Goal: Task Accomplishment & Management: Use online tool/utility

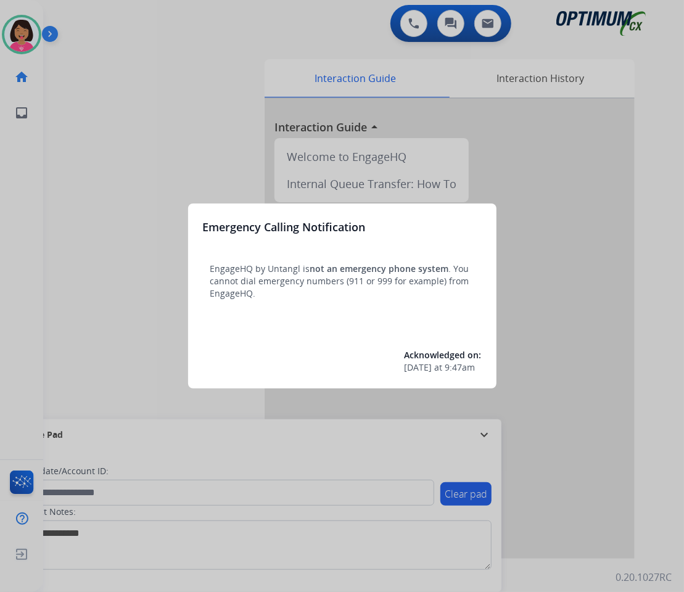
click at [24, 265] on div at bounding box center [342, 296] width 684 height 592
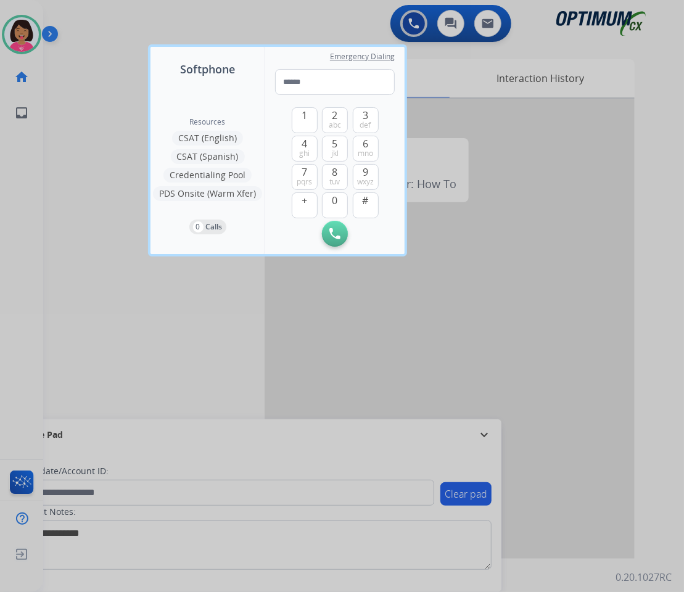
drag, startPoint x: 533, startPoint y: 319, endPoint x: 672, endPoint y: 324, distance: 138.8
click at [534, 320] on div at bounding box center [342, 296] width 684 height 592
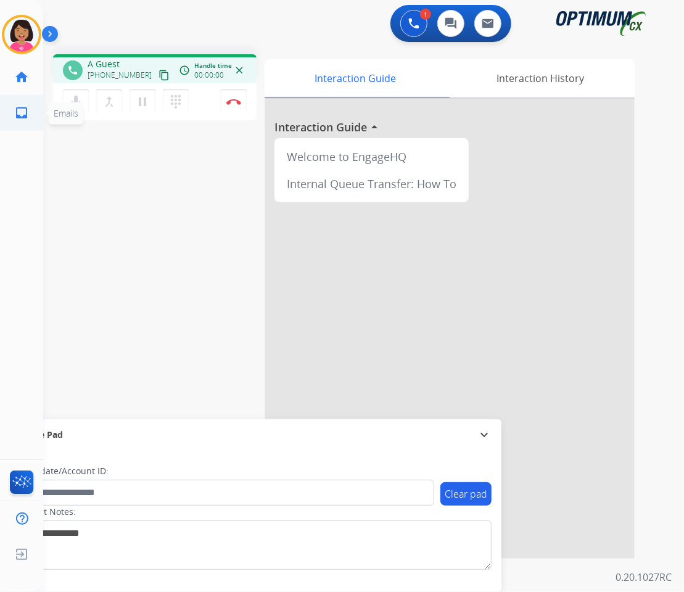
click at [72, 106] on span "Emails" at bounding box center [66, 113] width 35 height 22
click at [76, 94] on mat-icon "mic" at bounding box center [75, 101] width 15 height 15
click at [78, 102] on mat-icon "mic_off" at bounding box center [75, 101] width 15 height 15
click at [157, 74] on button "content_copy" at bounding box center [164, 75] width 15 height 15
drag, startPoint x: 85, startPoint y: 94, endPoint x: 77, endPoint y: 94, distance: 8.0
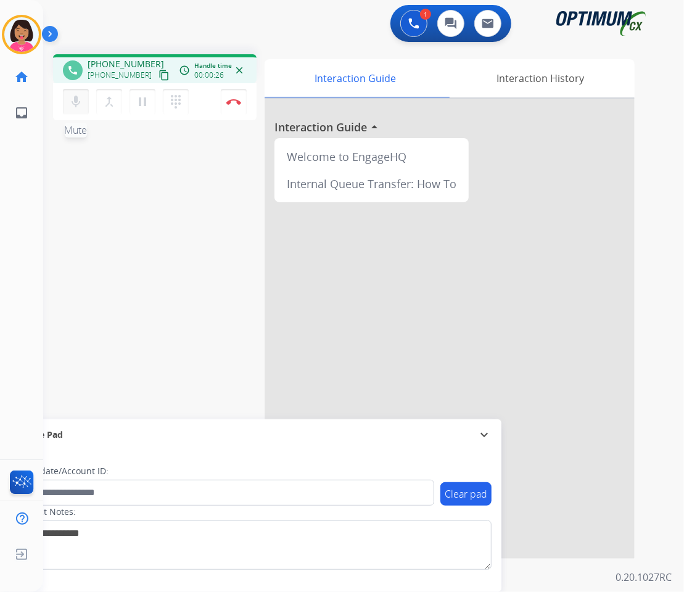
click at [83, 94] on button "mic Mute" at bounding box center [76, 102] width 26 height 26
click at [73, 94] on mat-icon "mic_off" at bounding box center [75, 101] width 15 height 15
click at [80, 106] on mat-icon "mic" at bounding box center [75, 101] width 15 height 15
click at [80, 104] on mat-icon "mic_off" at bounding box center [75, 101] width 15 height 15
click at [232, 105] on button "Disconnect" at bounding box center [234, 102] width 26 height 26
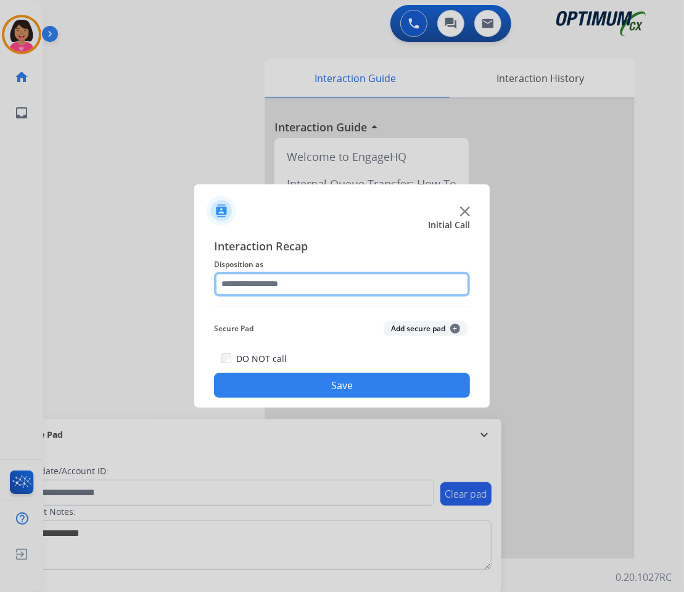
drag, startPoint x: 282, startPoint y: 279, endPoint x: 281, endPoint y: 292, distance: 13.6
click at [282, 280] on input "text" at bounding box center [342, 284] width 256 height 25
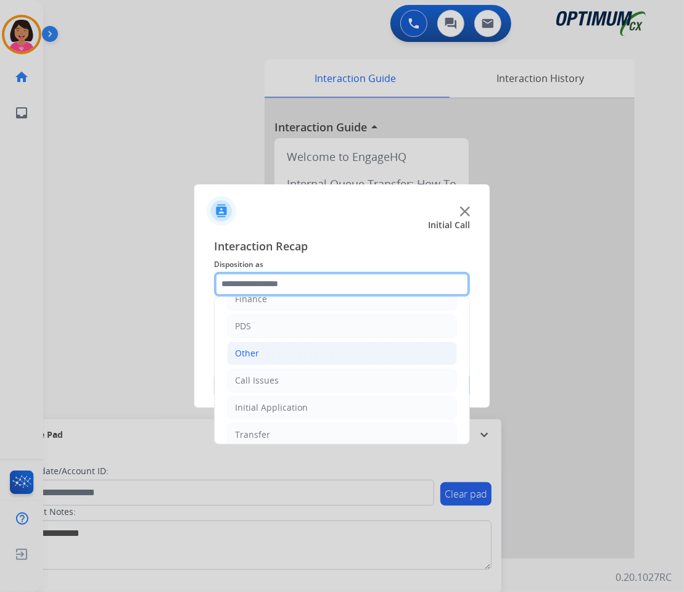
scroll to position [84, 0]
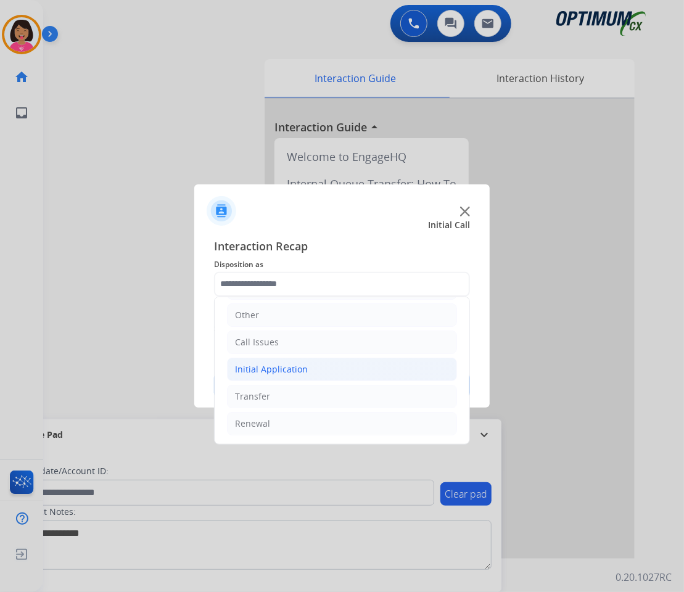
click at [304, 376] on li "Initial Application" at bounding box center [342, 369] width 230 height 23
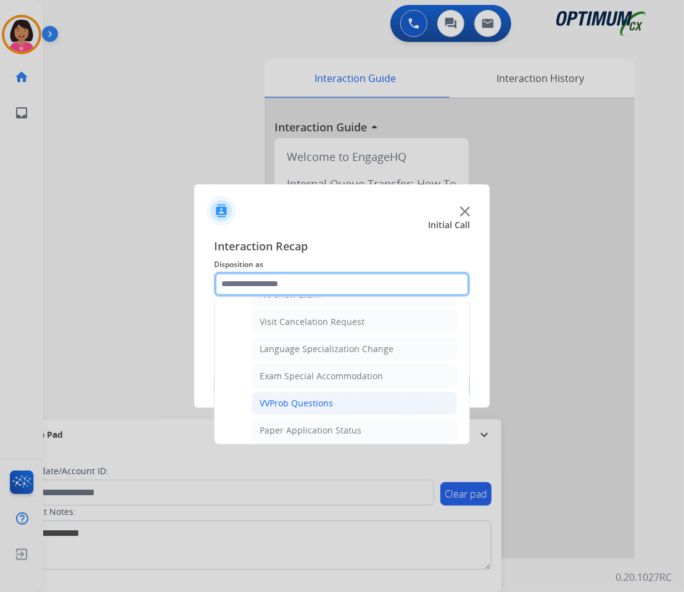
scroll to position [660, 0]
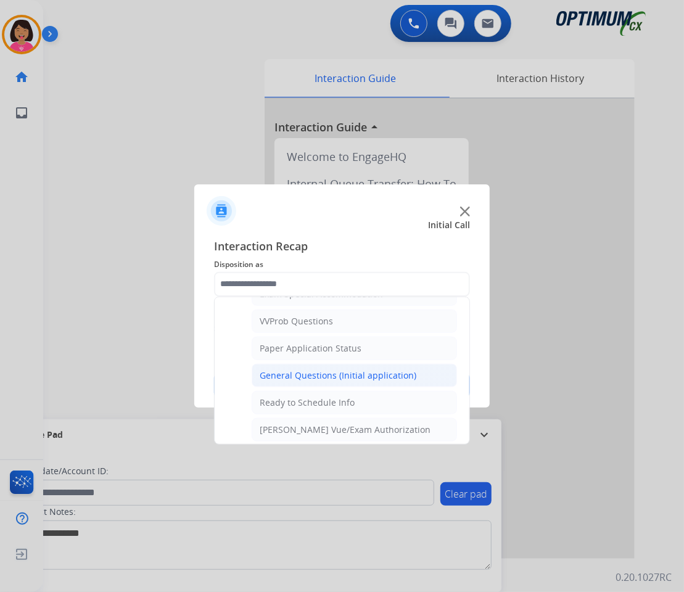
click at [308, 382] on div "General Questions (Initial application)" at bounding box center [338, 375] width 157 height 12
type input "**********"
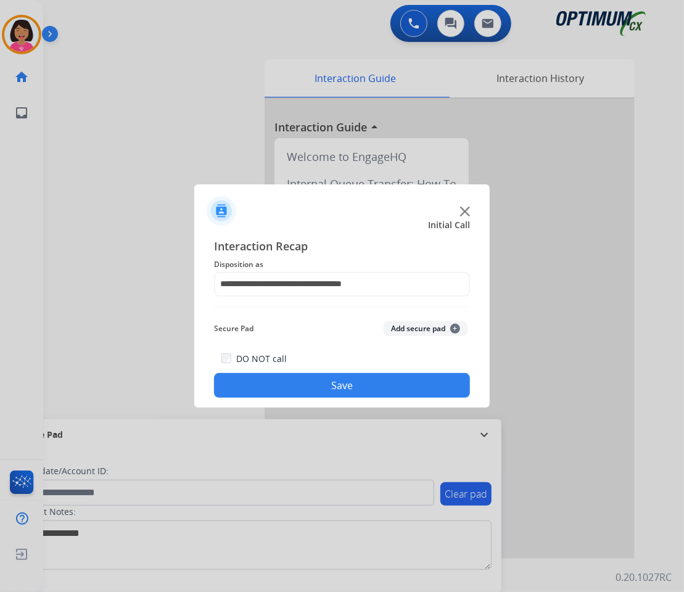
click at [372, 389] on button "Save" at bounding box center [342, 385] width 256 height 25
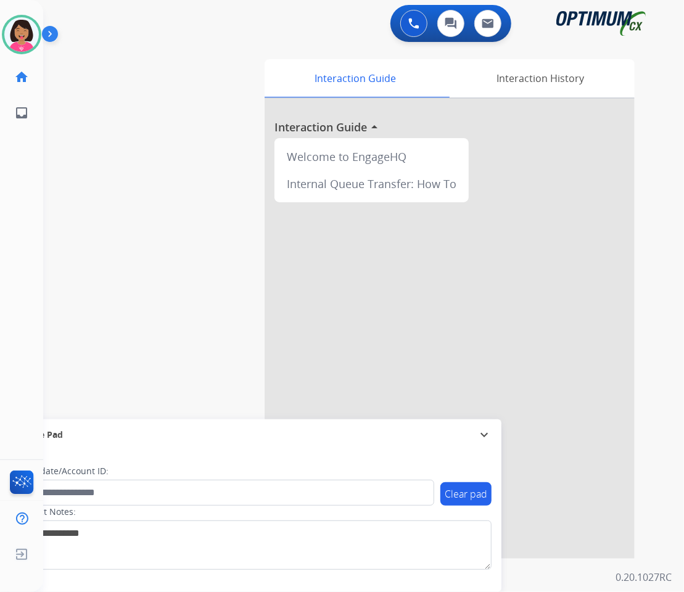
click at [102, 188] on div "swap_horiz Break voice bridge close_fullscreen Connect 3-Way Call merge_type Se…" at bounding box center [348, 301] width 611 height 514
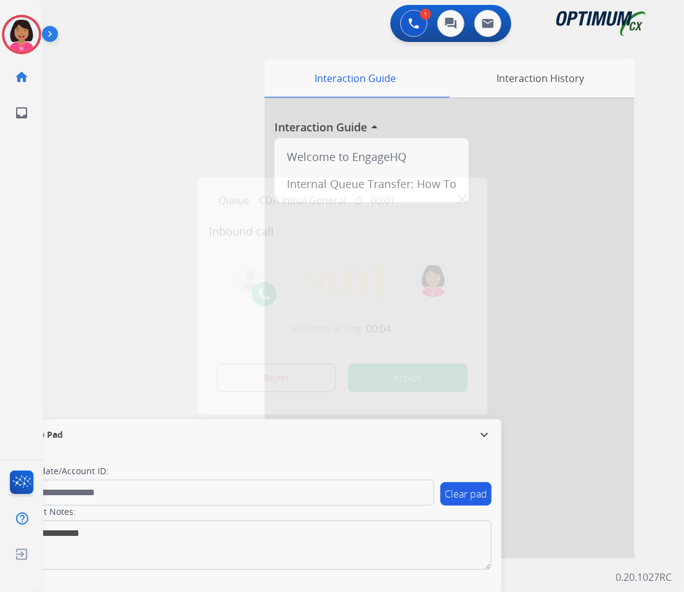
click at [461, 202] on img at bounding box center [462, 199] width 9 height 9
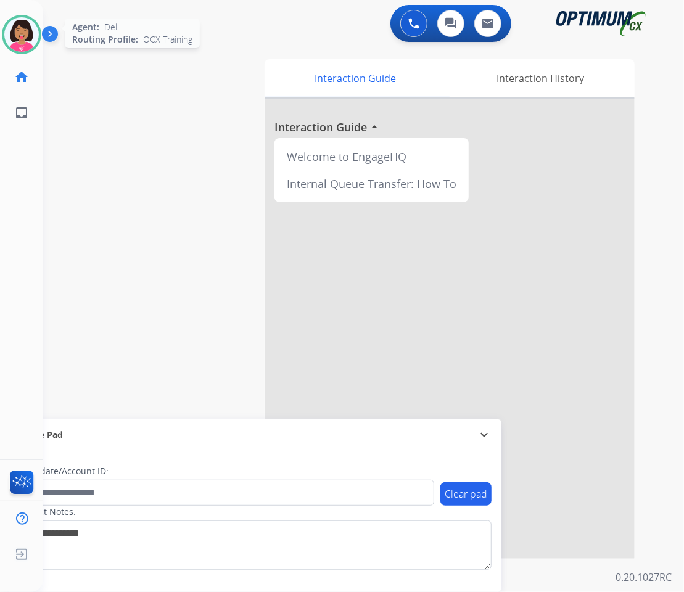
click at [22, 52] on div at bounding box center [21, 34] width 39 height 39
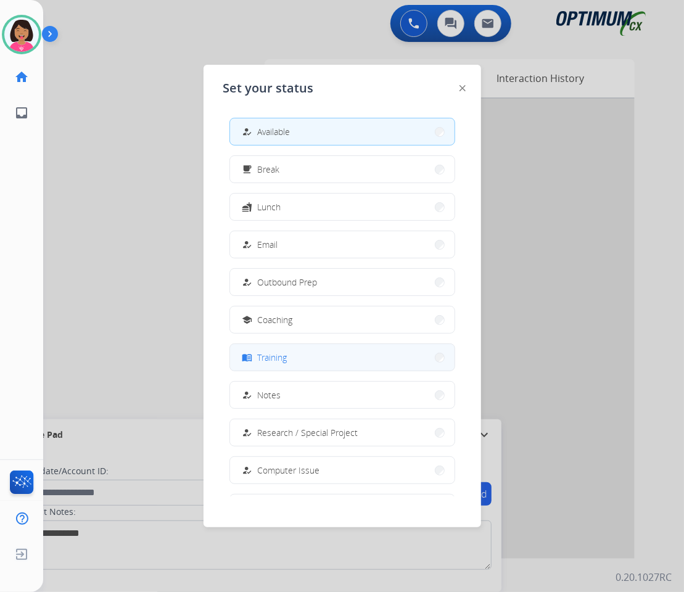
click at [295, 349] on button "menu_book Training" at bounding box center [342, 357] width 224 height 27
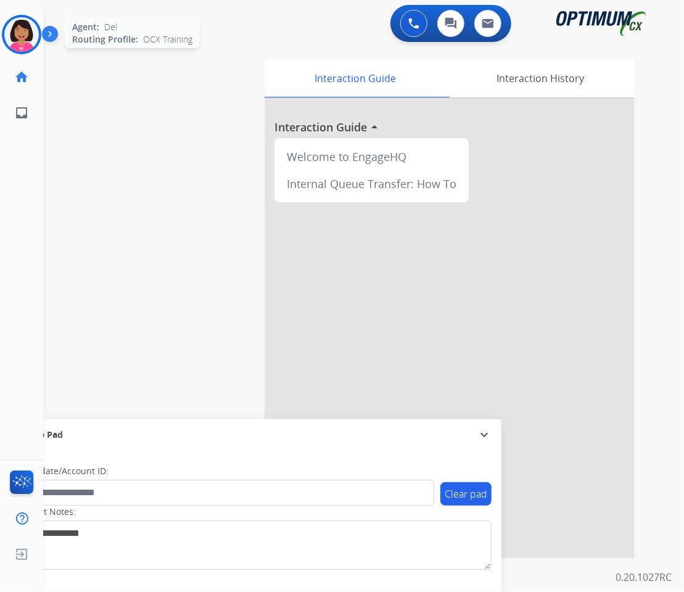
click at [26, 28] on img at bounding box center [21, 34] width 35 height 35
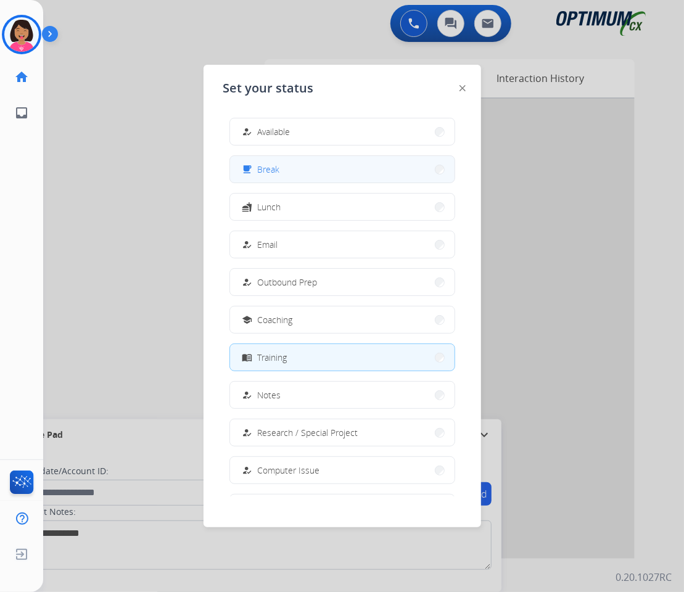
click at [315, 166] on button "free_breakfast Break" at bounding box center [342, 169] width 224 height 27
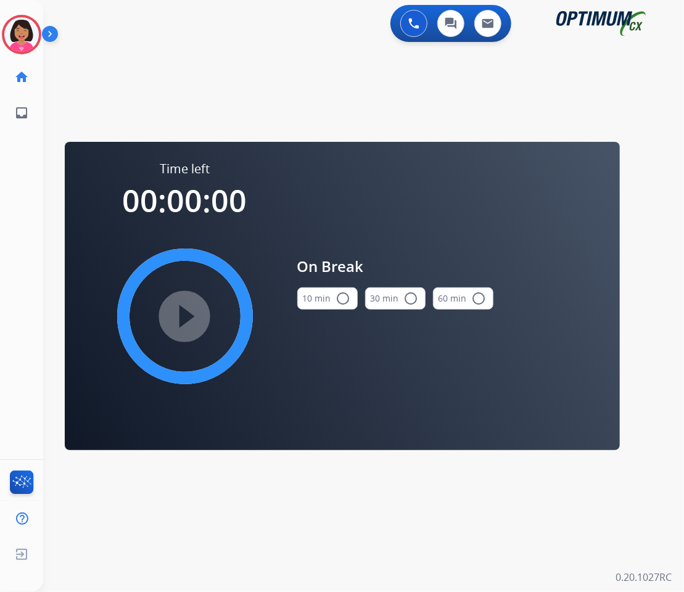
click at [347, 292] on mat-icon "radio_button_unchecked" at bounding box center [343, 298] width 15 height 15
click at [192, 316] on mat-icon "play_circle_filled" at bounding box center [185, 316] width 15 height 15
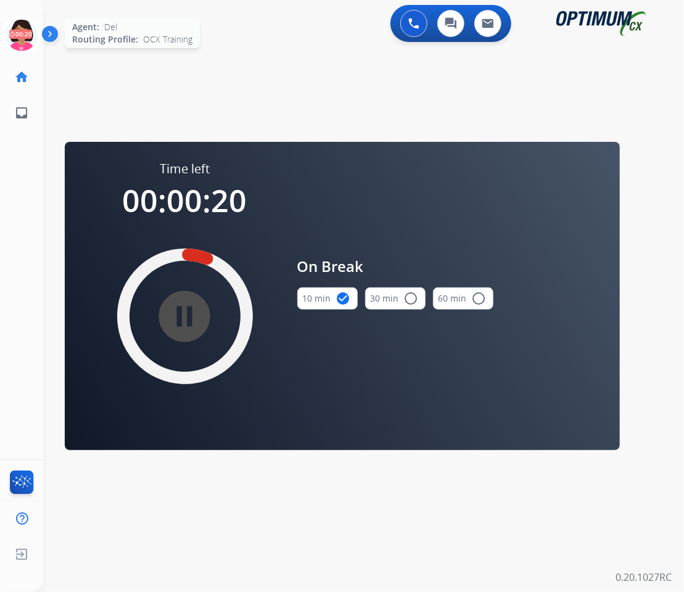
click at [12, 48] on icon at bounding box center [22, 35] width 40 height 40
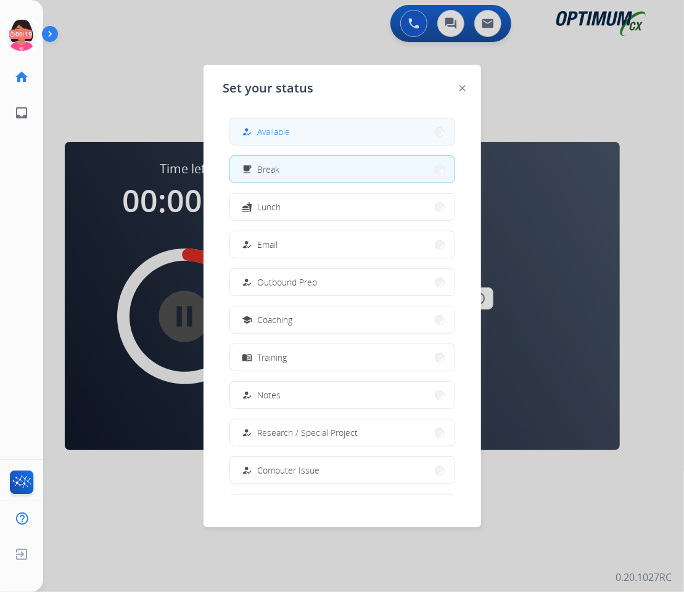
click at [308, 125] on button "how_to_reg Available" at bounding box center [342, 131] width 224 height 27
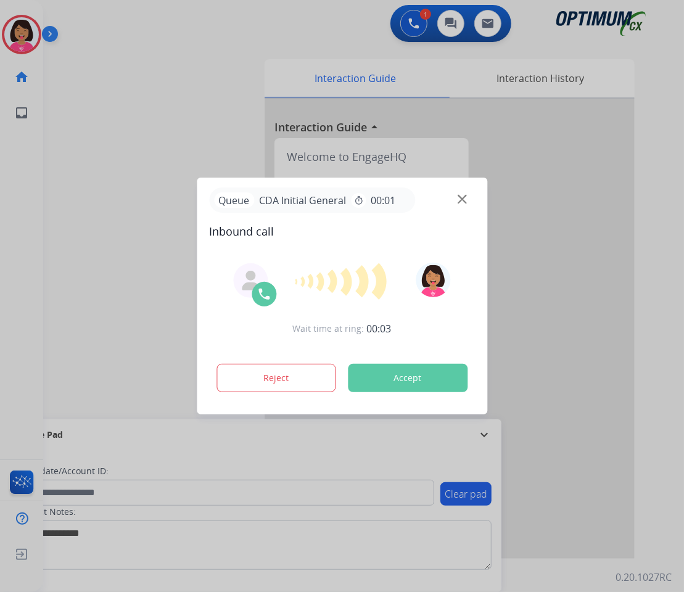
click at [60, 244] on div at bounding box center [342, 296] width 684 height 592
click at [459, 200] on img at bounding box center [462, 199] width 9 height 9
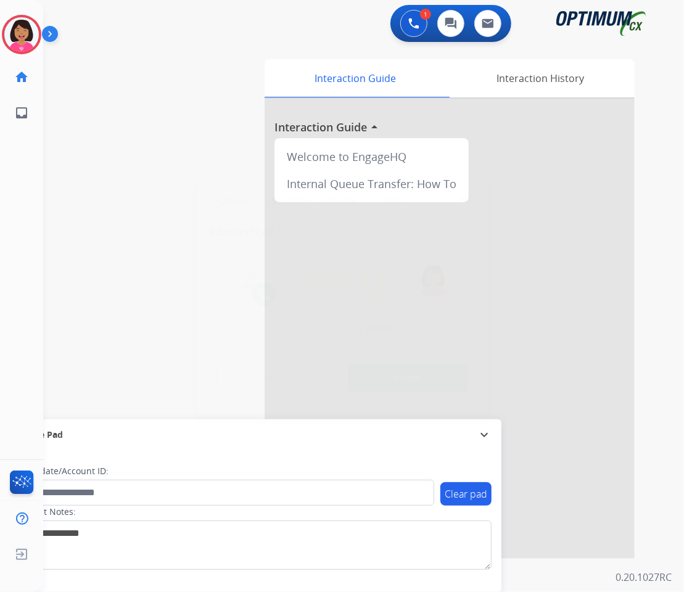
click at [465, 198] on img at bounding box center [462, 199] width 9 height 9
click at [96, 189] on div "swap_horiz Break voice bridge close_fullscreen Connect 3-Way Call merge_type Se…" at bounding box center [348, 301] width 611 height 514
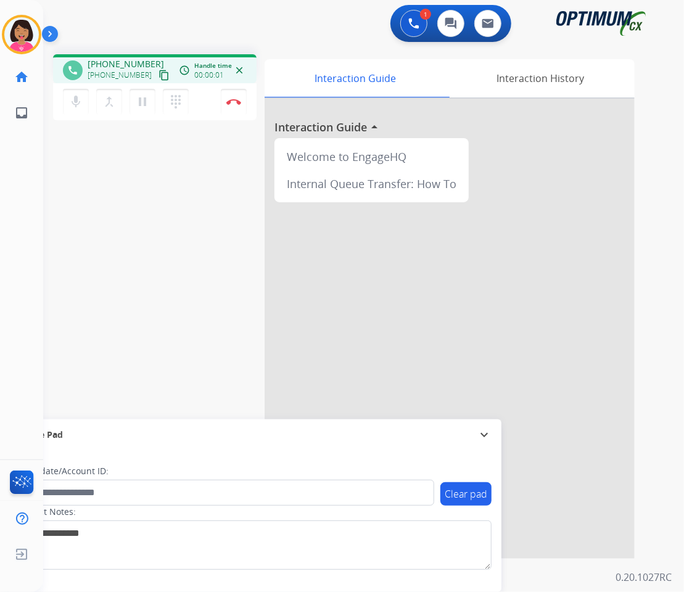
click at [158, 75] on mat-icon "content_copy" at bounding box center [163, 75] width 11 height 11
click at [80, 102] on mat-icon "mic" at bounding box center [75, 101] width 15 height 15
click at [80, 102] on mat-icon "mic_off" at bounding box center [75, 101] width 15 height 15
click at [65, 109] on button "mic Mute" at bounding box center [76, 102] width 26 height 26
click at [67, 107] on button "mic_off Mute" at bounding box center [76, 102] width 26 height 26
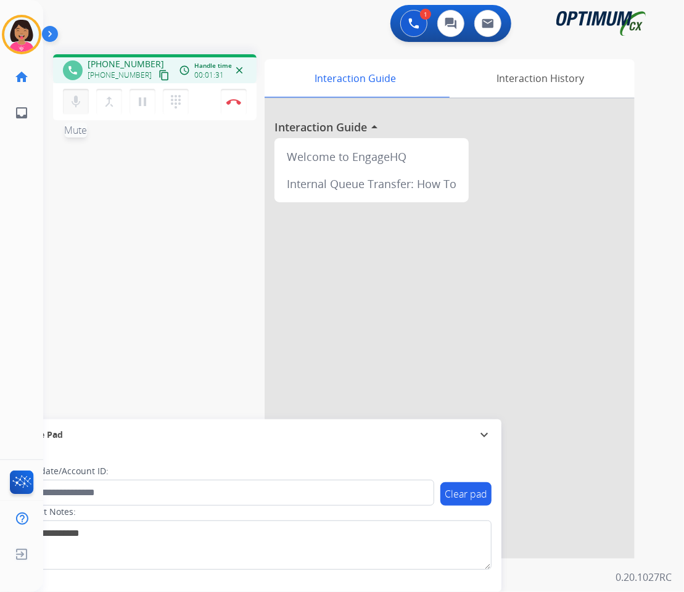
click at [72, 101] on mat-icon "mic" at bounding box center [75, 101] width 15 height 15
click at [73, 104] on mat-icon "mic_off" at bounding box center [75, 101] width 15 height 15
click at [82, 92] on button "mic Mute" at bounding box center [76, 102] width 26 height 26
click at [70, 102] on mat-icon "mic_off" at bounding box center [75, 101] width 15 height 15
click at [70, 102] on mat-icon "mic" at bounding box center [75, 101] width 15 height 15
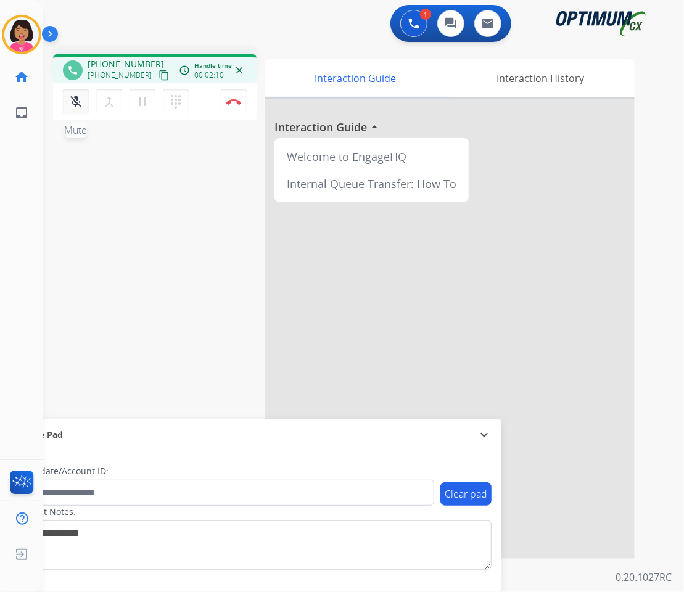
click at [71, 101] on mat-icon "mic_off" at bounding box center [75, 101] width 15 height 15
click at [76, 97] on mat-icon "mic" at bounding box center [75, 101] width 15 height 15
click at [76, 102] on mat-icon "mic_off" at bounding box center [75, 101] width 15 height 15
click at [83, 186] on div "phone +19102731661 +19102731661 content_copy access_time Call metrics Queue 00:…" at bounding box center [348, 301] width 611 height 514
click at [83, 99] on mat-icon "mic" at bounding box center [75, 101] width 15 height 15
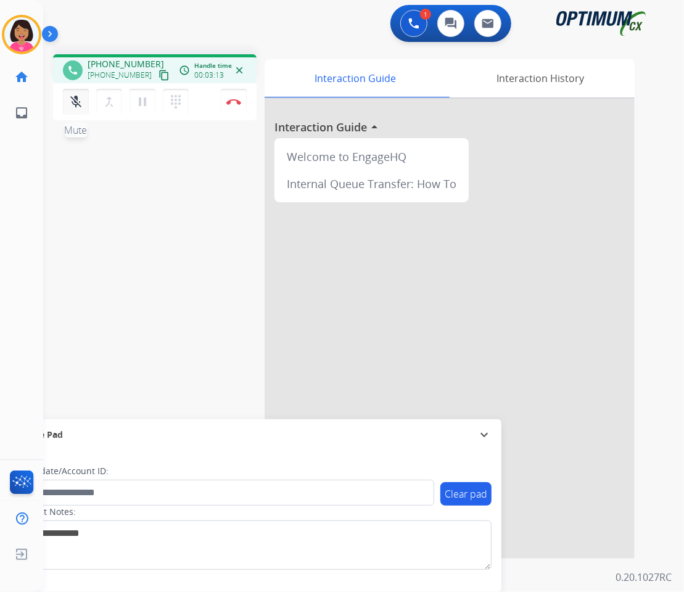
click at [74, 98] on mat-icon "mic_off" at bounding box center [75, 101] width 15 height 15
click at [73, 104] on mat-icon "mic" at bounding box center [75, 101] width 15 height 15
click at [73, 104] on mat-icon "mic_off" at bounding box center [75, 101] width 15 height 15
click at [80, 103] on mat-icon "mic" at bounding box center [75, 101] width 15 height 15
click at [72, 100] on mat-icon "mic_off" at bounding box center [75, 101] width 15 height 15
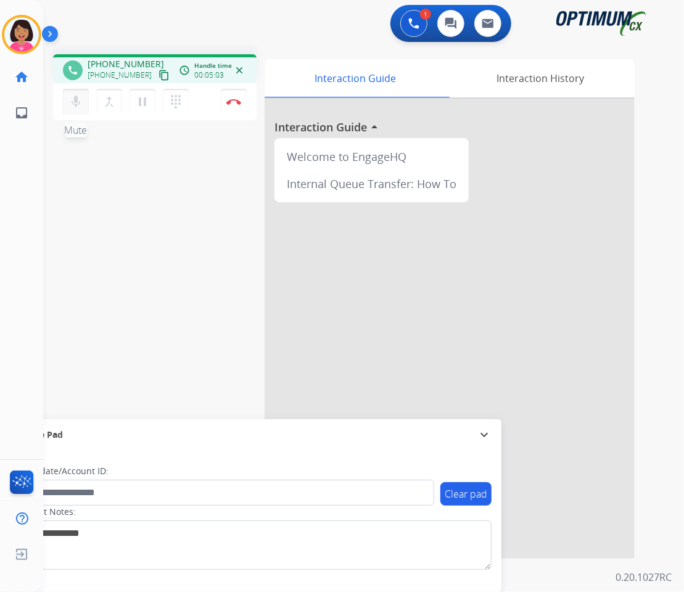
click at [75, 107] on mat-icon "mic" at bounding box center [75, 101] width 15 height 15
click at [74, 108] on button "mic_off Mute" at bounding box center [76, 102] width 26 height 26
click at [68, 156] on div "phone +19102731661 +19102731661 content_copy access_time Call metrics Queue 00:…" at bounding box center [348, 301] width 611 height 514
click at [229, 99] on img at bounding box center [233, 102] width 15 height 6
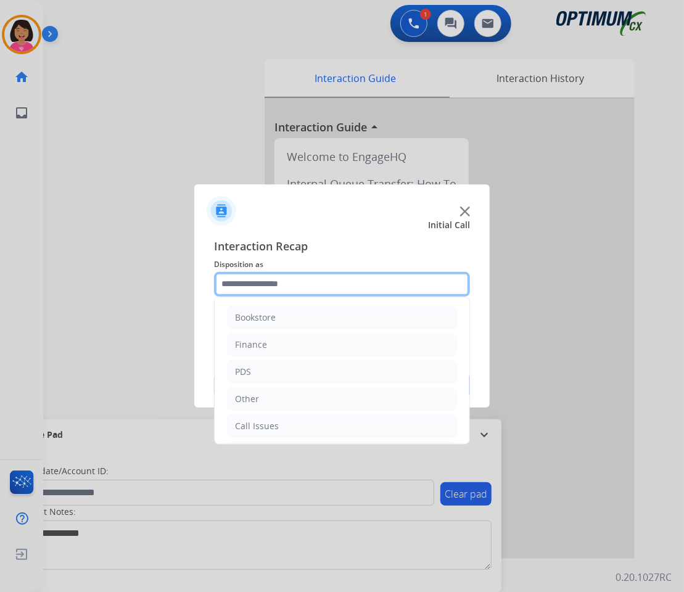
click at [243, 284] on input "text" at bounding box center [342, 284] width 256 height 25
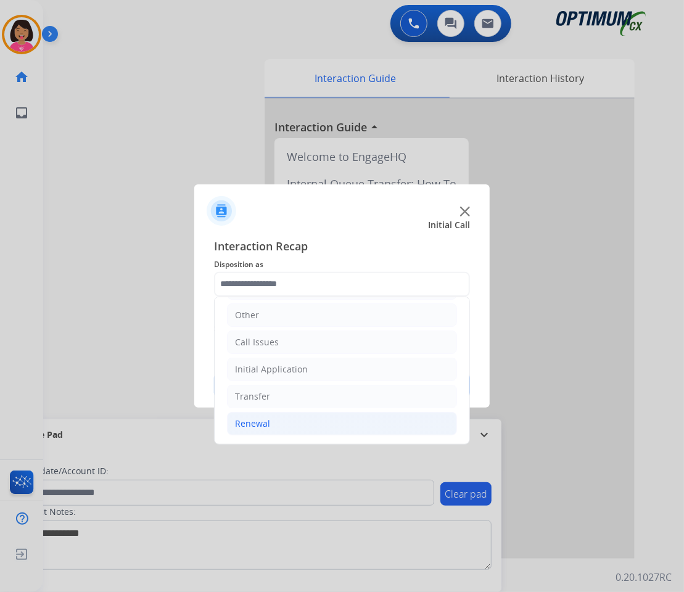
click at [242, 429] on div "Renewal" at bounding box center [252, 424] width 35 height 12
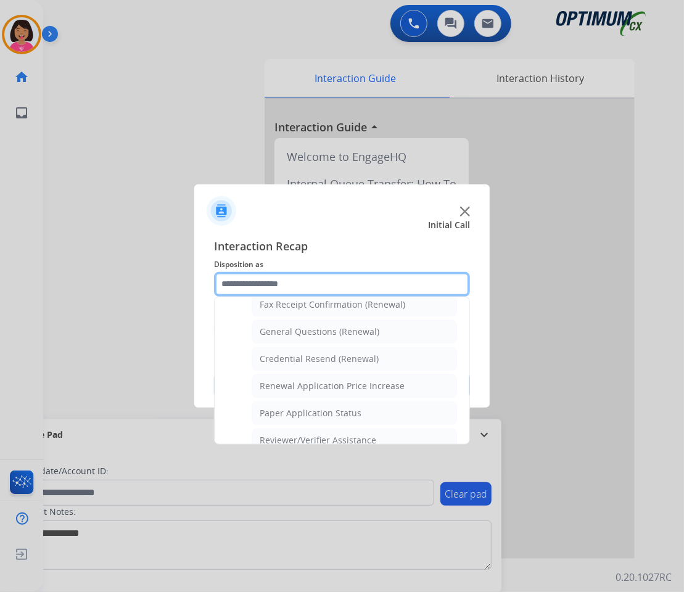
scroll to position [358, 0]
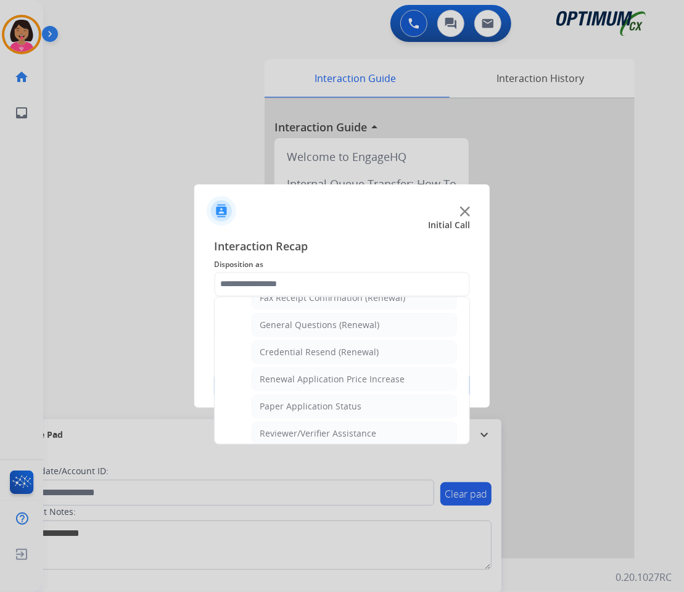
click at [250, 333] on ul "Names Change Questions/Assistance (Renewal) Extend Deadline (Renewal) Applicati…" at bounding box center [342, 359] width 230 height 389
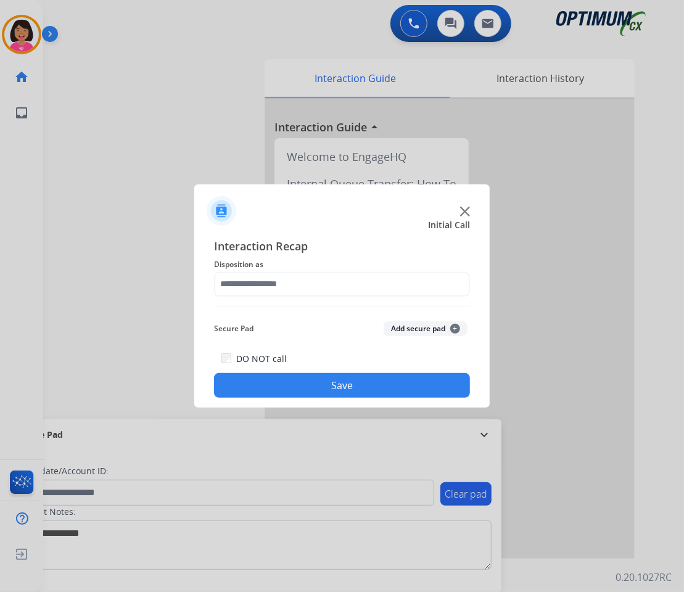
click at [306, 379] on button "Save" at bounding box center [342, 385] width 256 height 25
click at [73, 105] on div at bounding box center [342, 296] width 684 height 592
click at [383, 275] on input "text" at bounding box center [342, 284] width 256 height 25
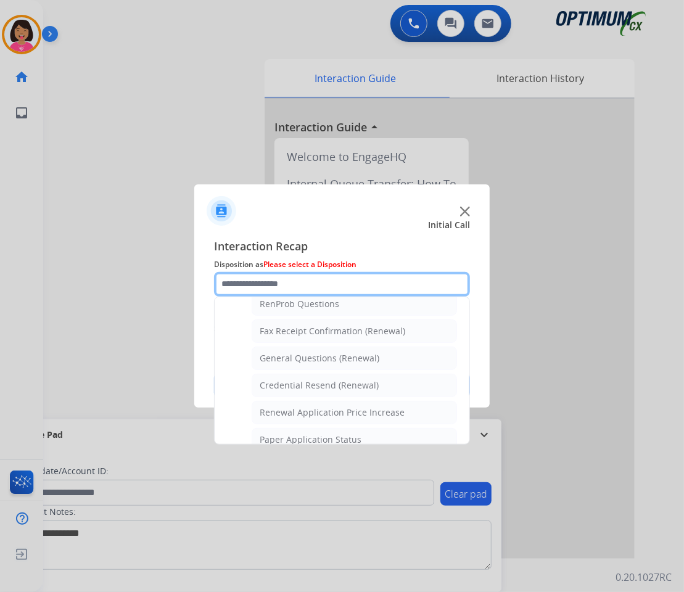
scroll to position [326, 0]
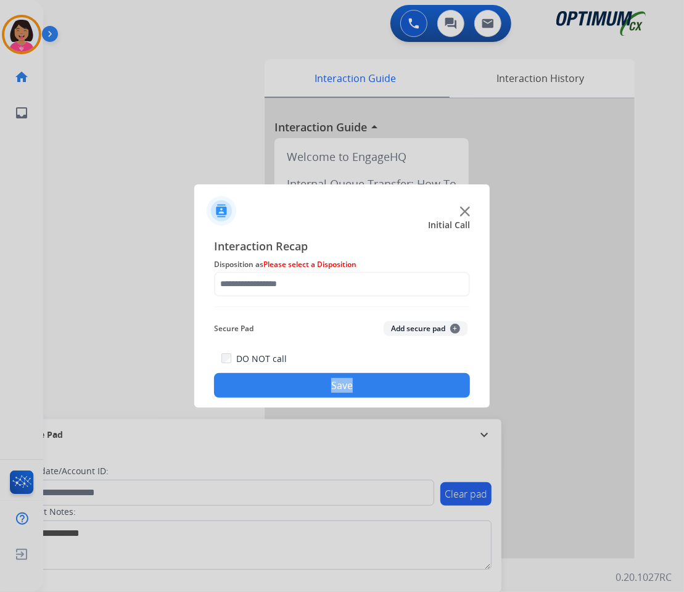
click at [329, 354] on div "DO NOT call Save" at bounding box center [342, 374] width 256 height 47
click at [331, 390] on button "Save" at bounding box center [342, 385] width 256 height 25
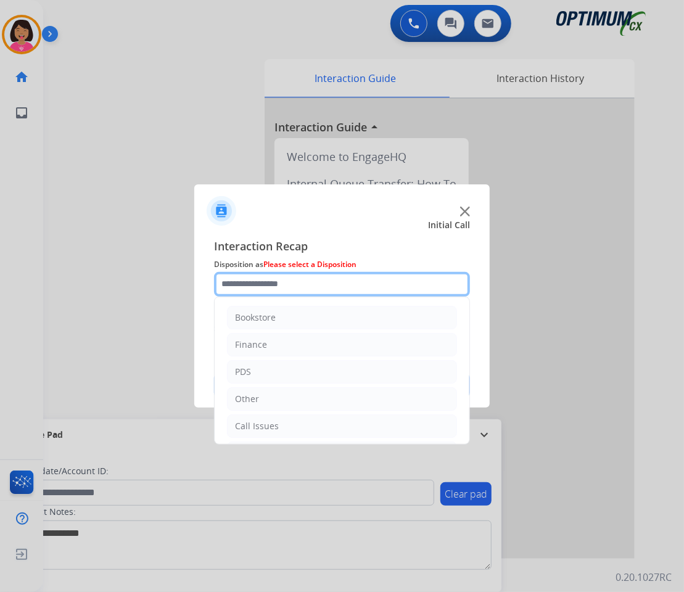
click at [239, 295] on input "text" at bounding box center [342, 284] width 256 height 25
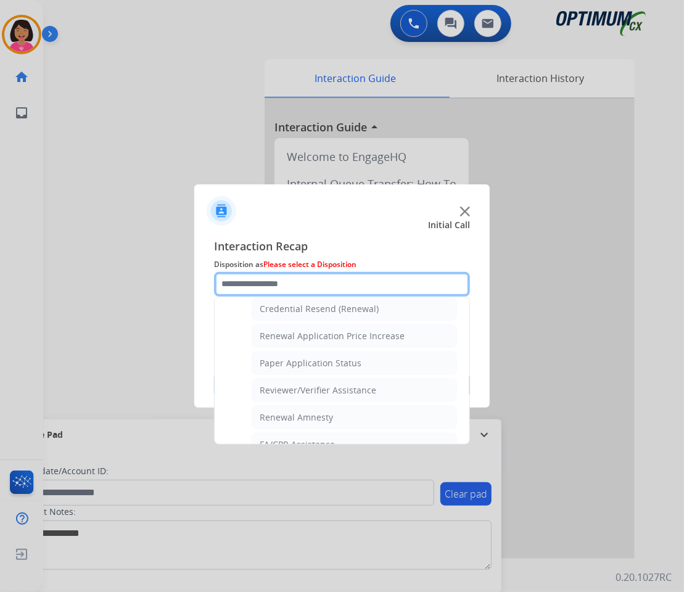
scroll to position [372, 0]
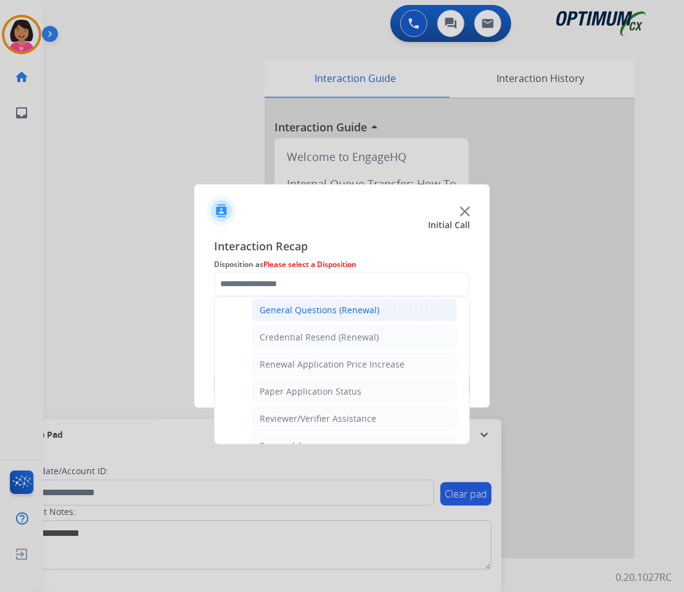
click at [279, 304] on div "General Questions (Renewal)" at bounding box center [320, 310] width 120 height 12
type input "**********"
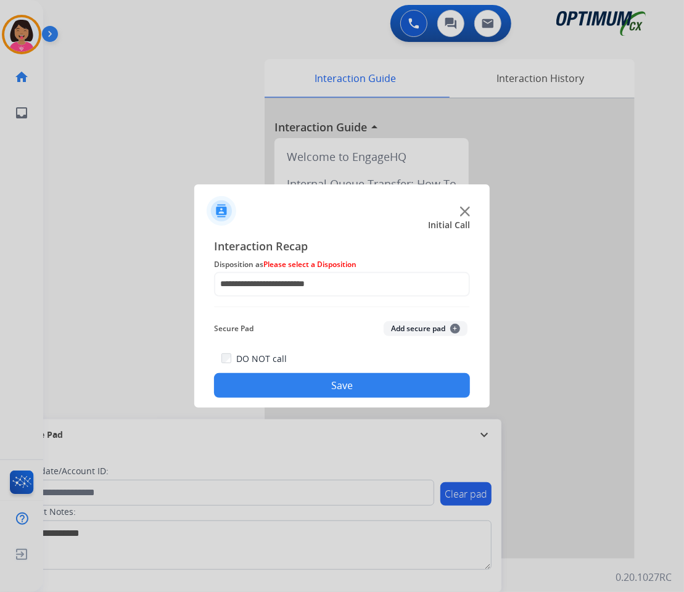
click at [290, 389] on button "Save" at bounding box center [342, 385] width 256 height 25
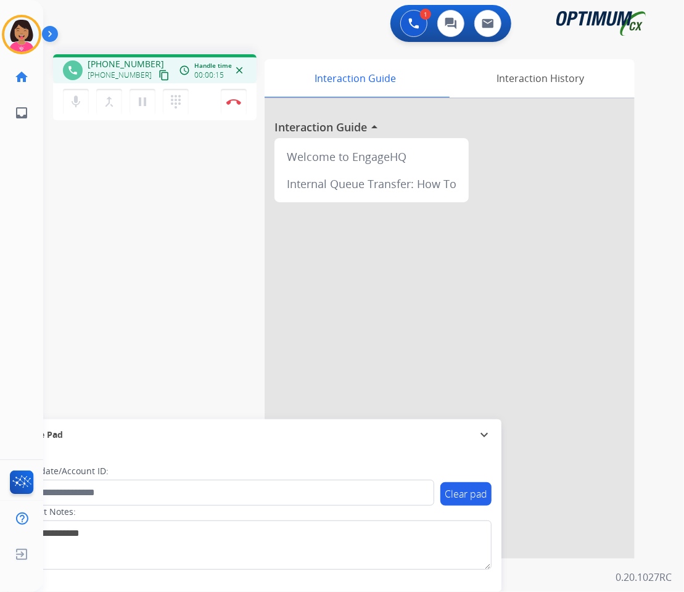
click at [49, 157] on div "phone +12677260574 +12677260574 content_copy access_time Call metrics Queue 00:…" at bounding box center [348, 301] width 611 height 514
click at [158, 76] on mat-icon "content_copy" at bounding box center [163, 75] width 11 height 11
click at [76, 109] on button "mic Mute" at bounding box center [76, 102] width 26 height 26
click at [81, 101] on mat-icon "mic_off" at bounding box center [75, 101] width 15 height 15
click at [73, 109] on button "mic Mute" at bounding box center [76, 102] width 26 height 26
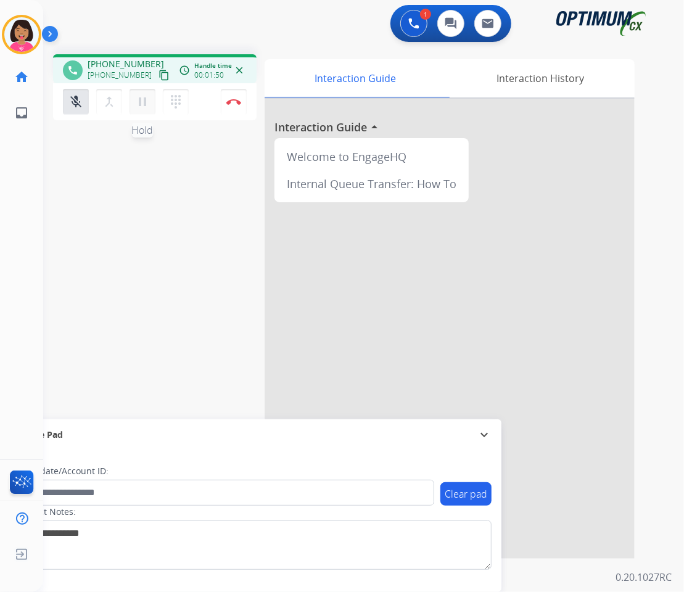
click at [143, 105] on mat-icon "pause" at bounding box center [142, 101] width 15 height 15
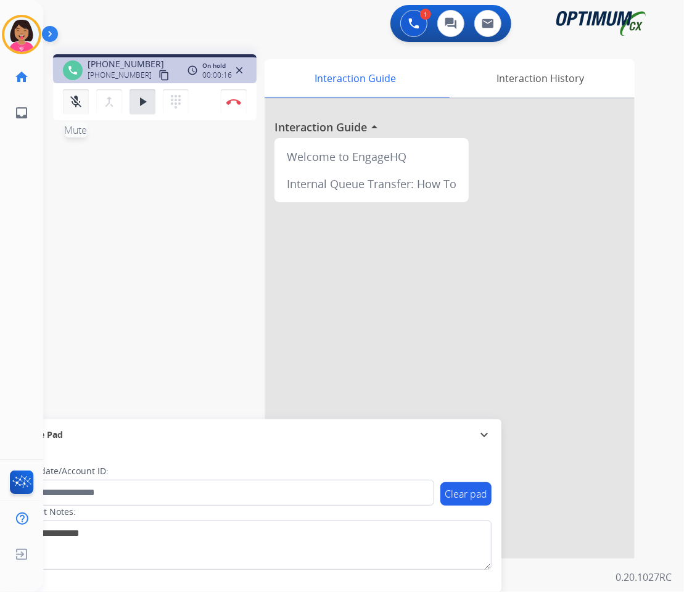
click at [75, 112] on button "mic_off Mute" at bounding box center [76, 102] width 26 height 26
click at [142, 105] on mat-icon "play_arrow" at bounding box center [142, 101] width 15 height 15
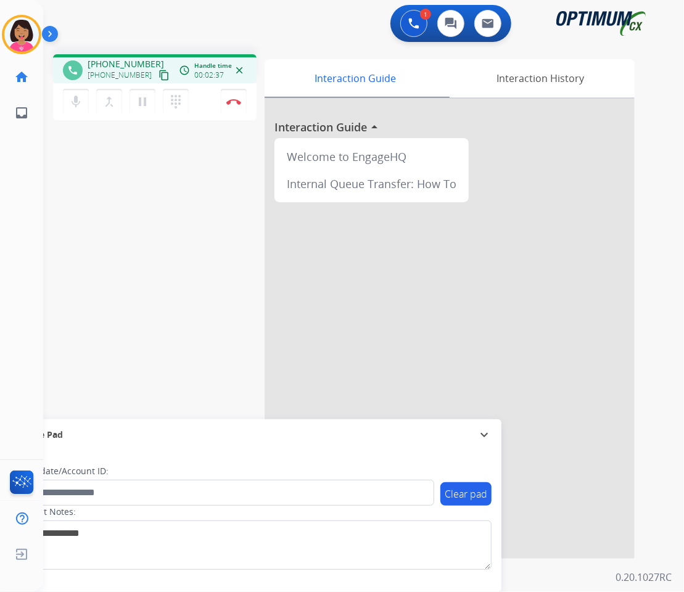
click at [94, 163] on div "phone +12677260574 +12677260574 content_copy access_time Call metrics Queue 00:…" at bounding box center [348, 301] width 611 height 514
click at [231, 102] on img at bounding box center [233, 102] width 15 height 6
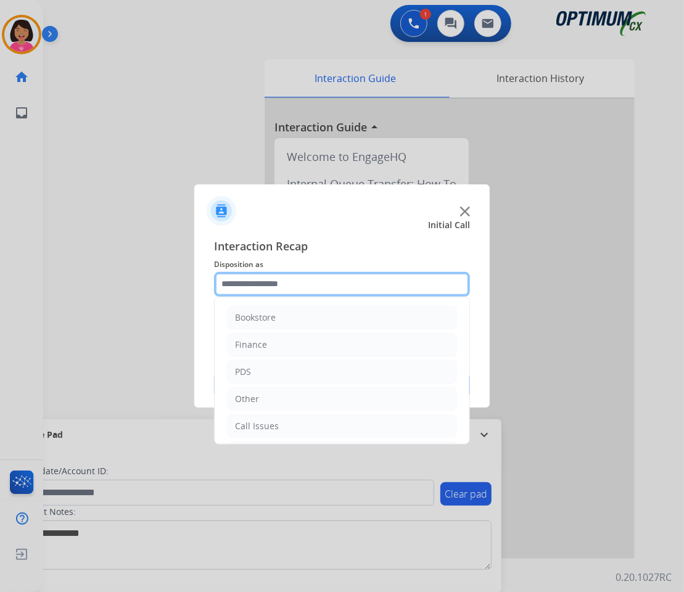
click at [244, 287] on input "text" at bounding box center [342, 284] width 256 height 25
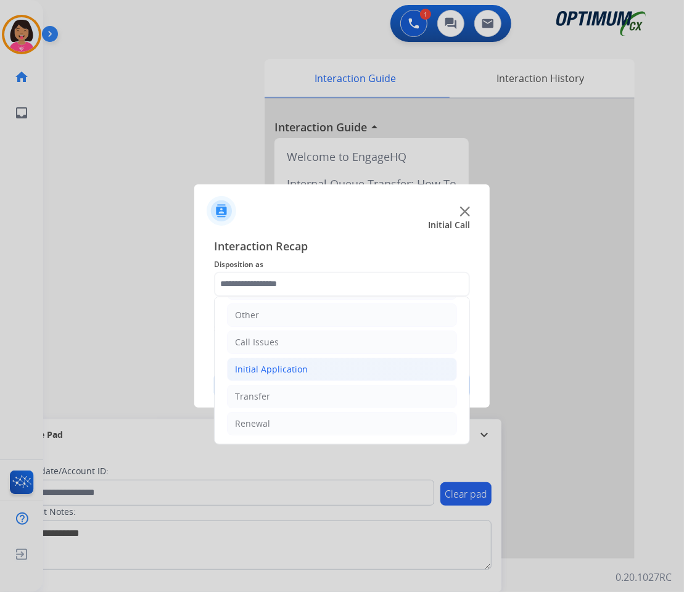
click at [258, 379] on li "Initial Application" at bounding box center [342, 369] width 230 height 23
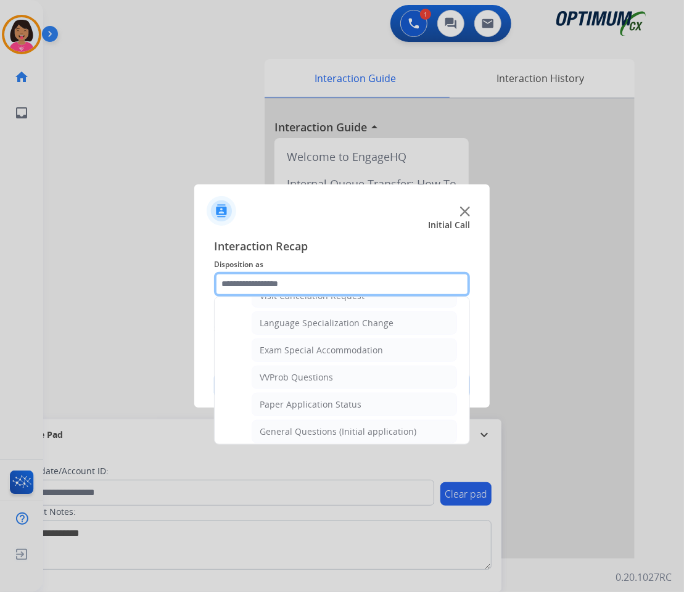
scroll to position [604, 0]
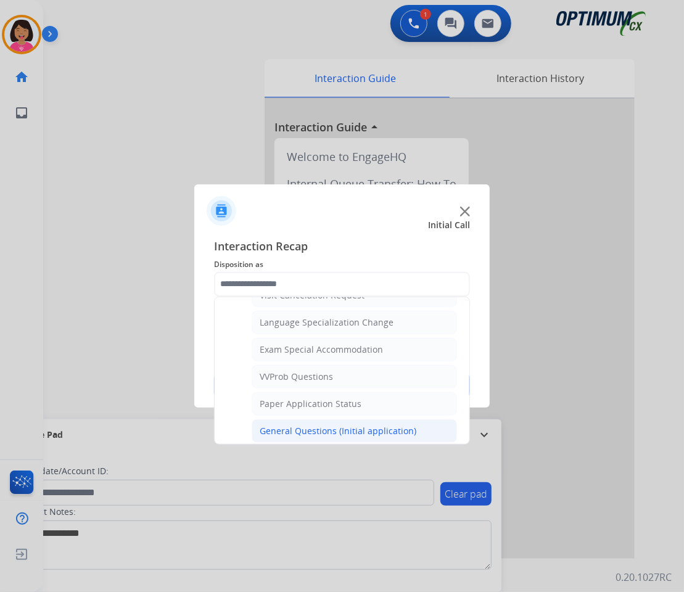
click at [292, 433] on div "General Questions (Initial application)" at bounding box center [338, 431] width 157 height 12
type input "**********"
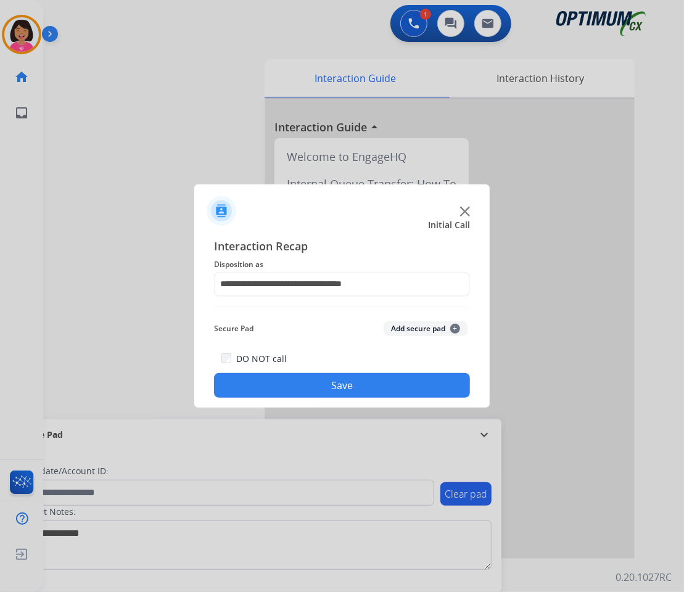
click at [312, 394] on button "Save" at bounding box center [342, 385] width 256 height 25
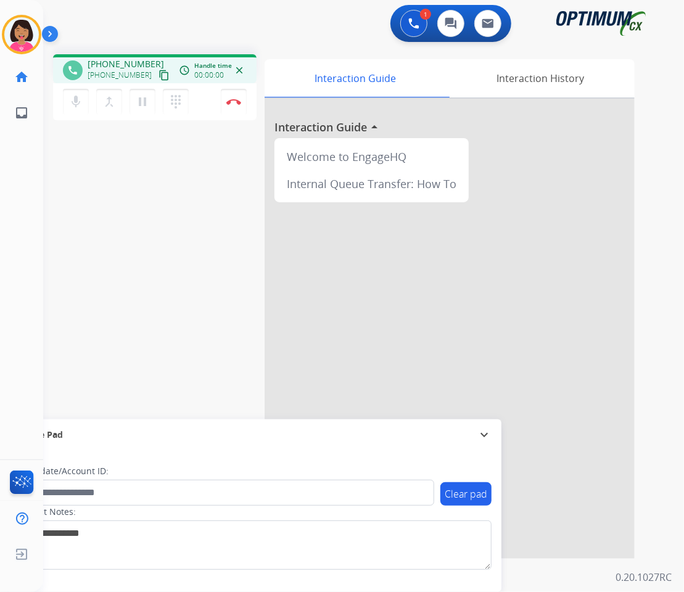
click at [104, 306] on div "phone +12252759355 +12252759355 content_copy access_time Call metrics Queue 00:…" at bounding box center [348, 301] width 611 height 514
click at [158, 76] on mat-icon "content_copy" at bounding box center [163, 75] width 11 height 11
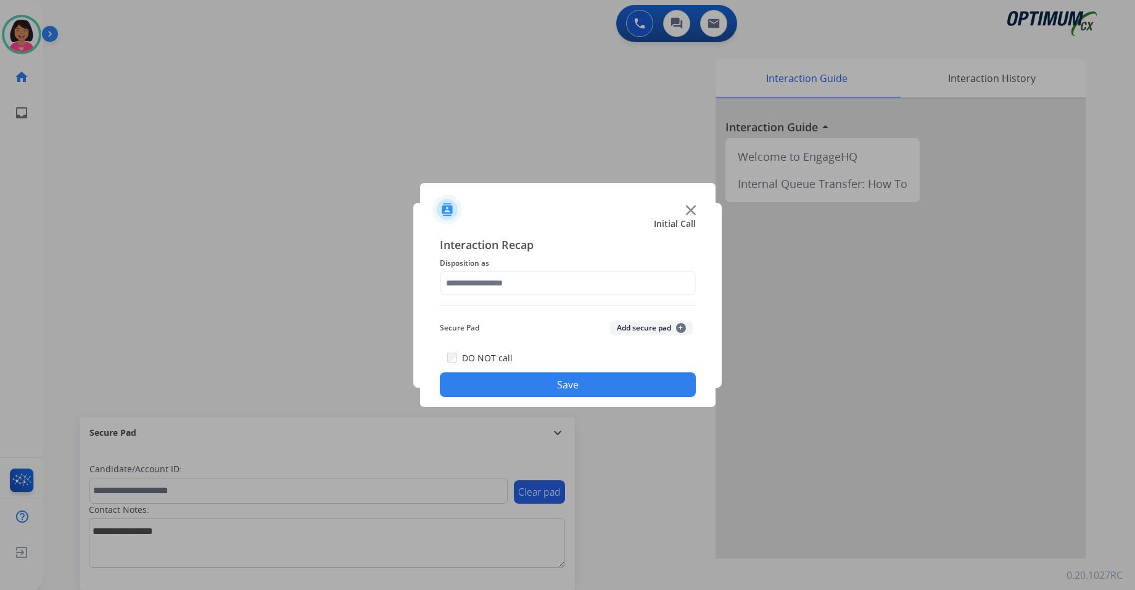
click at [691, 215] on img at bounding box center [691, 210] width 10 height 10
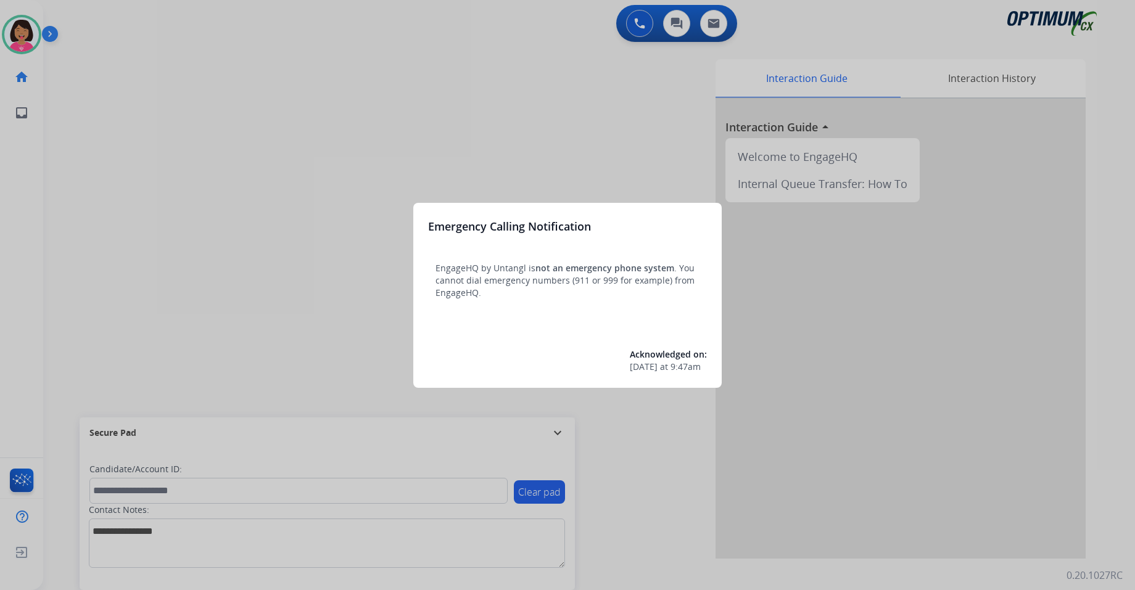
click at [678, 255] on div "Emergency Calling Notification EngageHQ by Untangl is not an emergency phone sy…" at bounding box center [567, 295] width 308 height 185
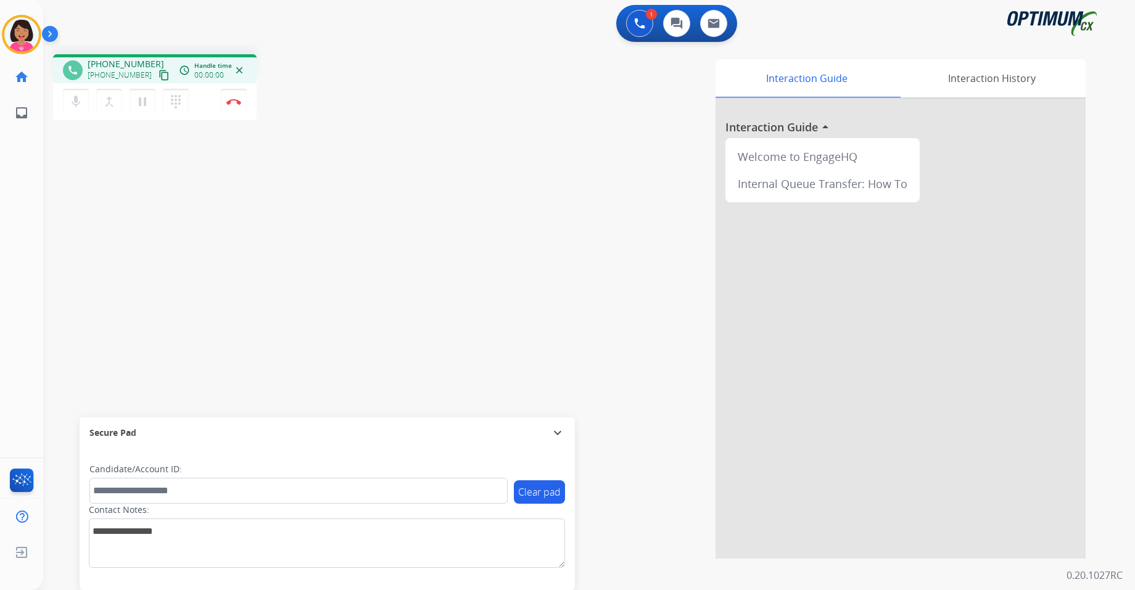
click at [27, 191] on div "Del Busy Edit Avatar Agent: Del Routing Profile: OCX Training home Home Home in…" at bounding box center [21, 295] width 43 height 590
click at [181, 136] on div "phone +15712126673 +15712126673 content_copy access_time Call metrics Queue 00:…" at bounding box center [574, 301] width 1062 height 514
click at [158, 75] on mat-icon "content_copy" at bounding box center [163, 75] width 11 height 11
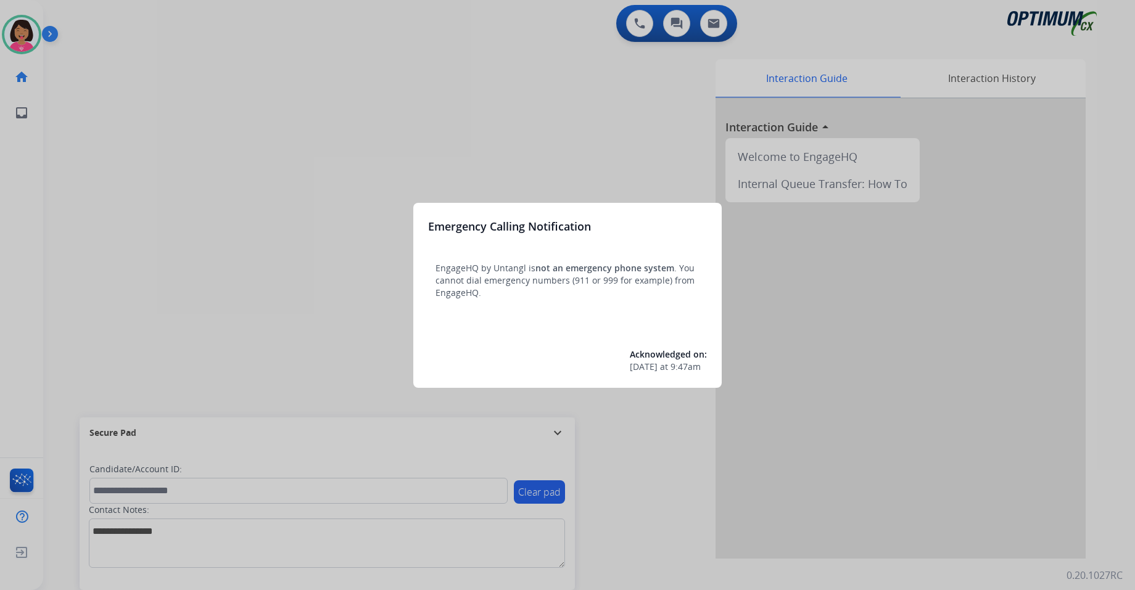
click at [27, 41] on div at bounding box center [567, 295] width 1135 height 590
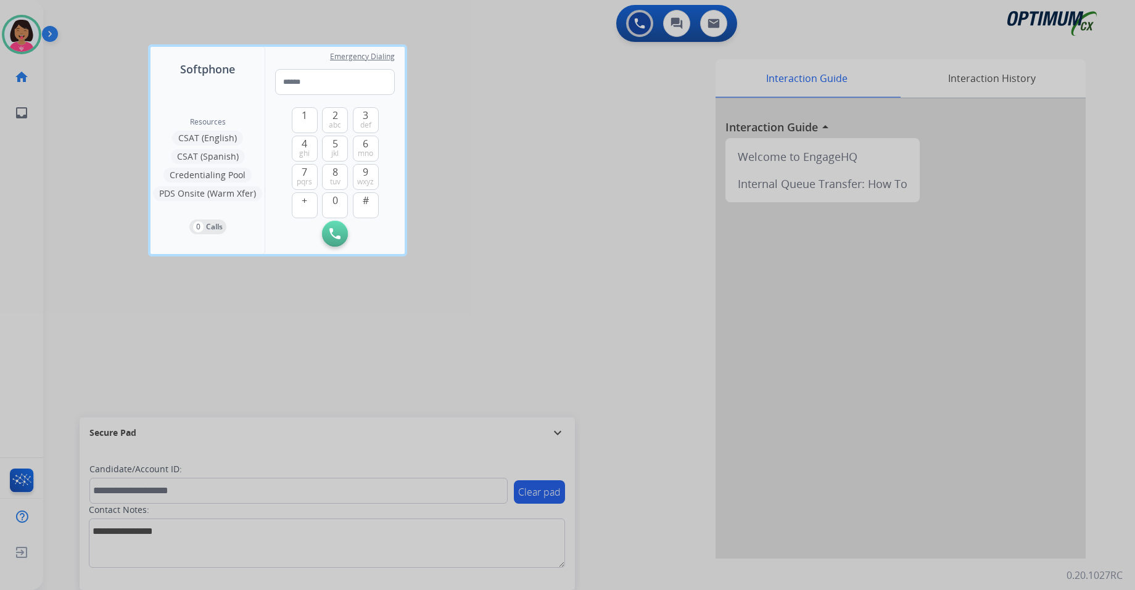
click at [24, 33] on div at bounding box center [567, 295] width 1135 height 590
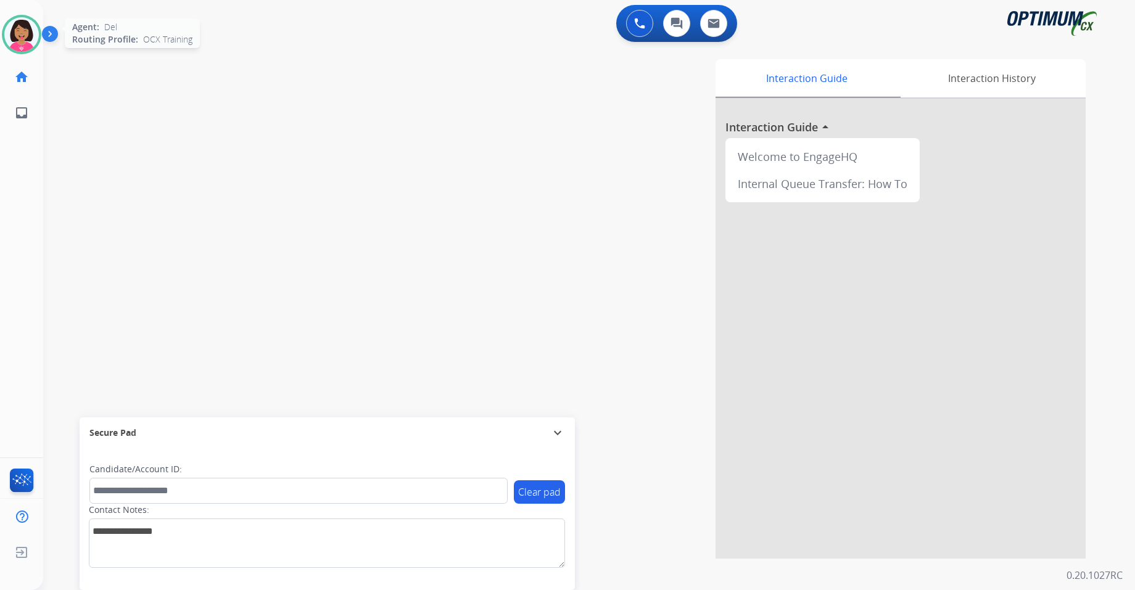
drag, startPoint x: 9, startPoint y: 38, endPoint x: 17, endPoint y: 42, distance: 9.1
click at [8, 39] on img at bounding box center [21, 34] width 35 height 35
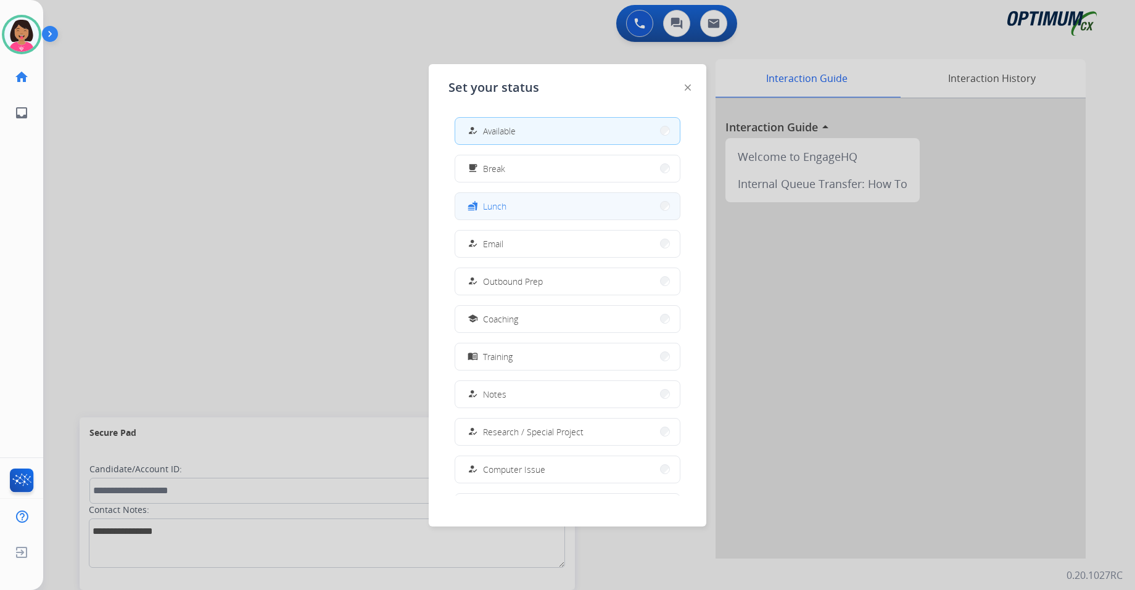
click at [496, 206] on span "Lunch" at bounding box center [494, 206] width 23 height 13
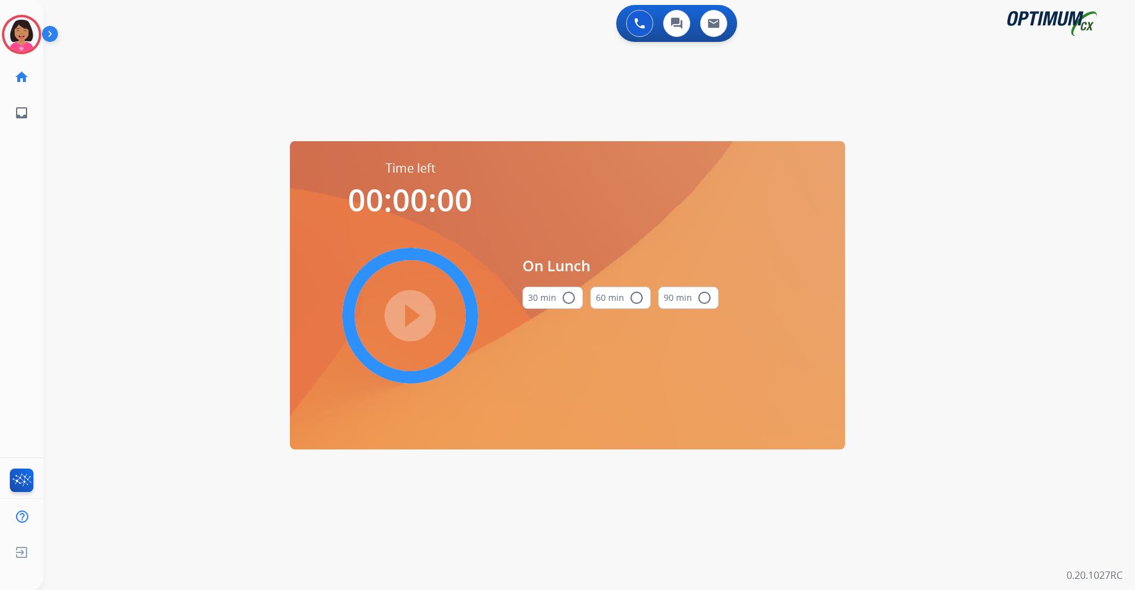
click at [557, 284] on div "30 min radio_button_unchecked" at bounding box center [552, 298] width 60 height 42
drag, startPoint x: 541, startPoint y: 297, endPoint x: 449, endPoint y: 300, distance: 92.6
click at [540, 296] on button "30 min radio_button_unchecked" at bounding box center [552, 298] width 60 height 22
click at [410, 309] on mat-icon "play_circle_filled" at bounding box center [410, 315] width 15 height 15
click at [39, 77] on ul "home Home Home" at bounding box center [21, 77] width 43 height 36
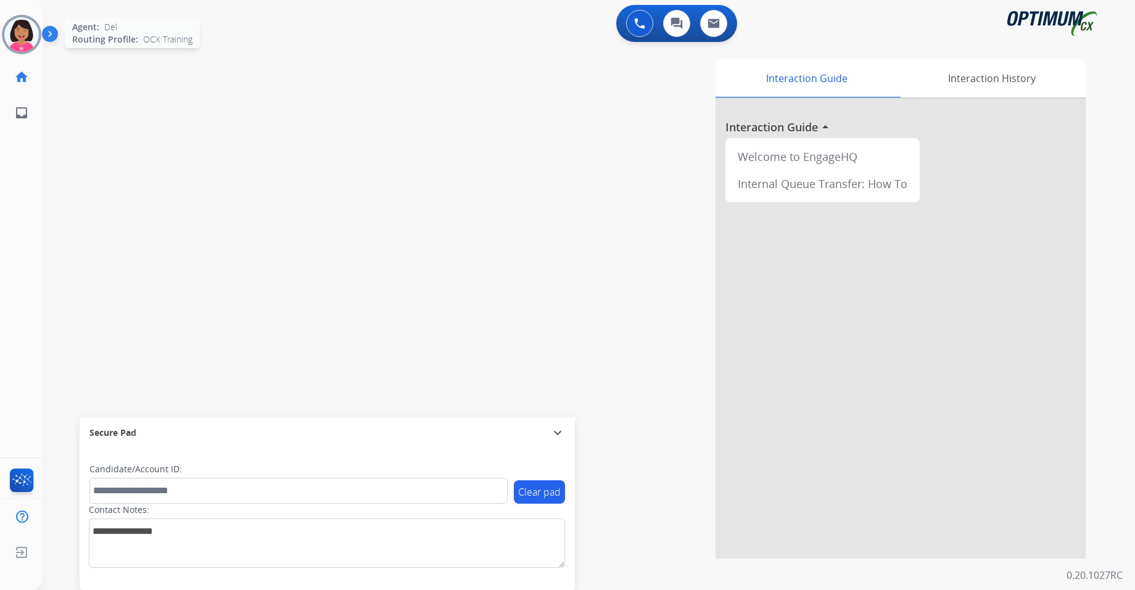
click at [28, 46] on img at bounding box center [21, 34] width 35 height 35
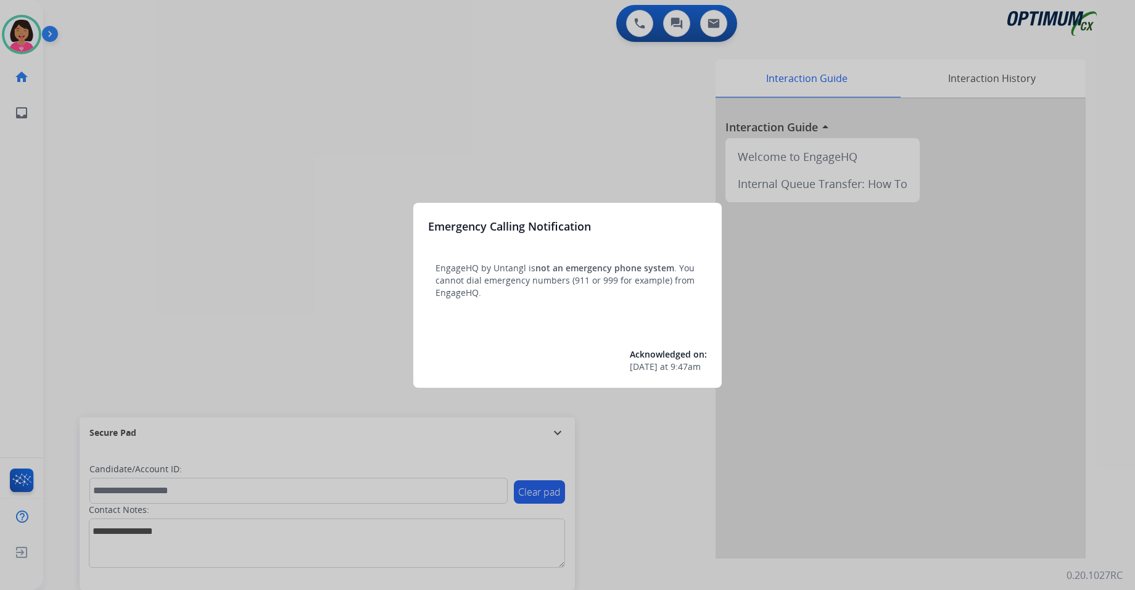
click at [642, 15] on div at bounding box center [567, 295] width 1135 height 590
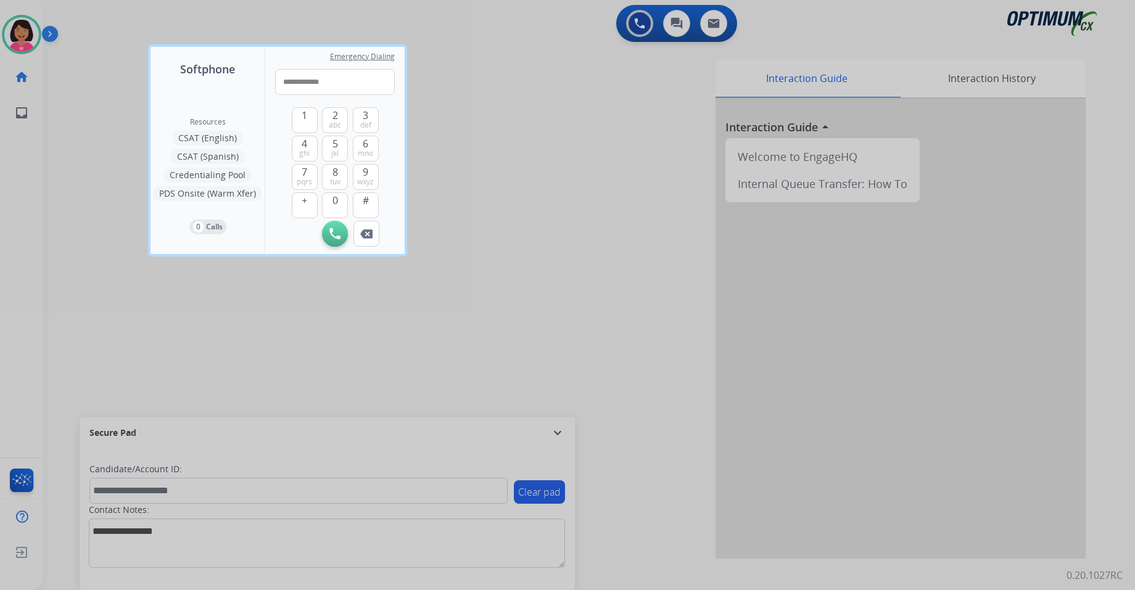
drag, startPoint x: 290, startPoint y: 84, endPoint x: 224, endPoint y: 86, distance: 65.4
click at [224, 85] on div "**********" at bounding box center [277, 150] width 254 height 207
type input "**********"
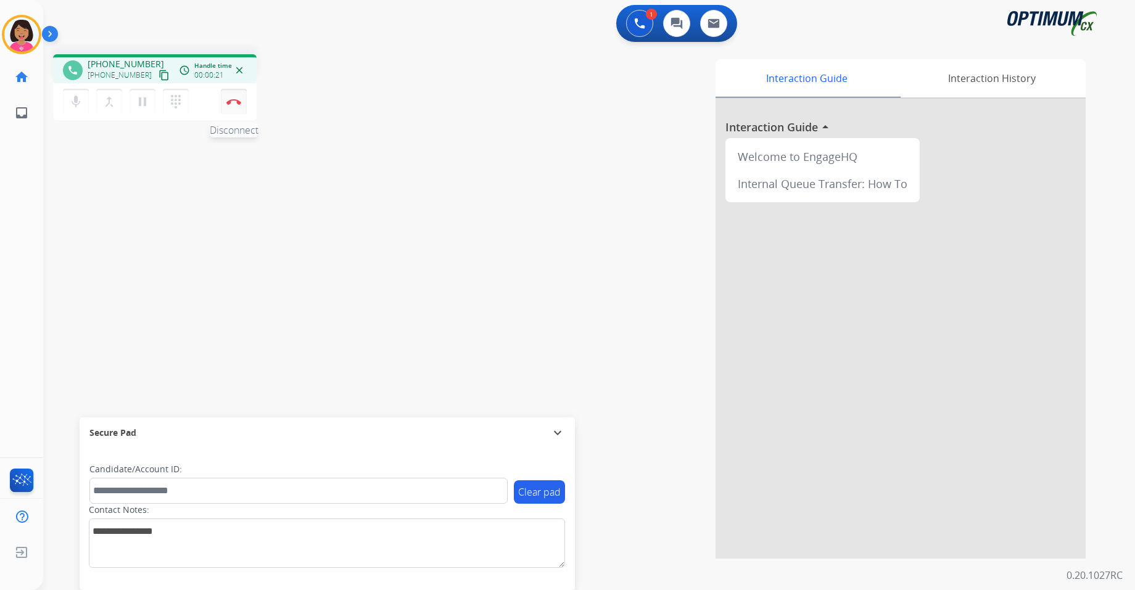
click at [234, 97] on button "Disconnect" at bounding box center [234, 102] width 26 height 26
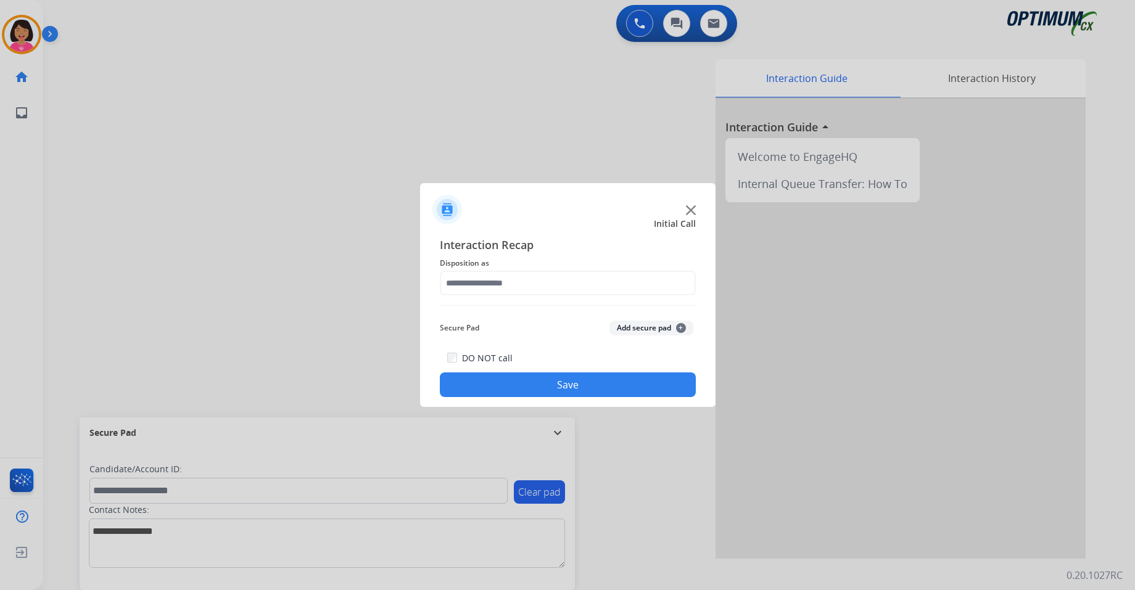
click at [561, 265] on span "Disposition as" at bounding box center [568, 263] width 256 height 15
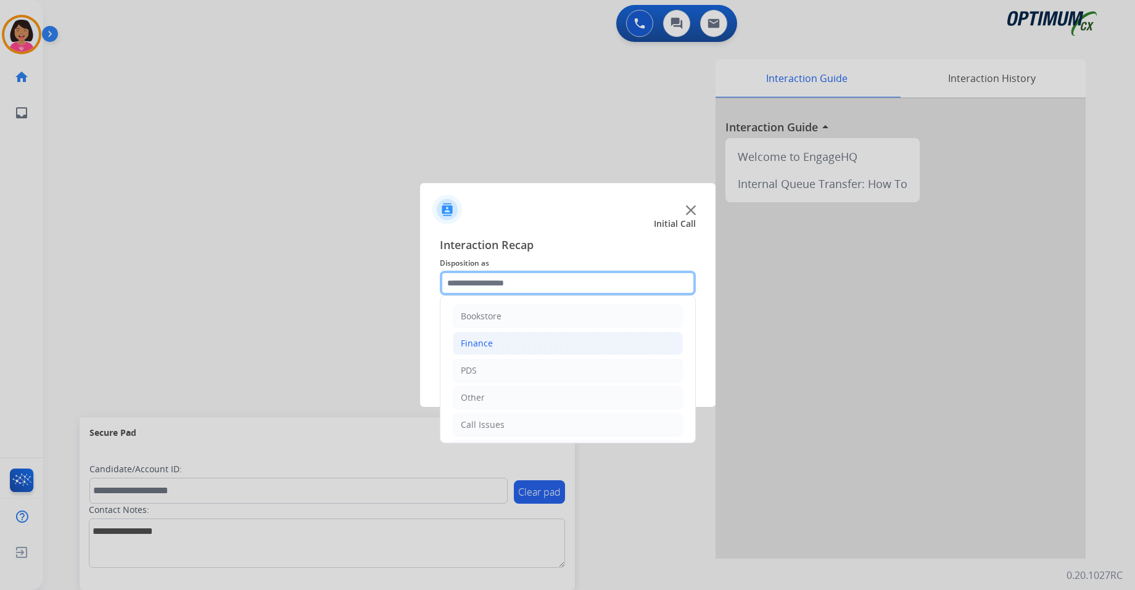
drag, startPoint x: 564, startPoint y: 279, endPoint x: 566, endPoint y: 335, distance: 56.2
click at [564, 282] on input "text" at bounding box center [568, 283] width 256 height 25
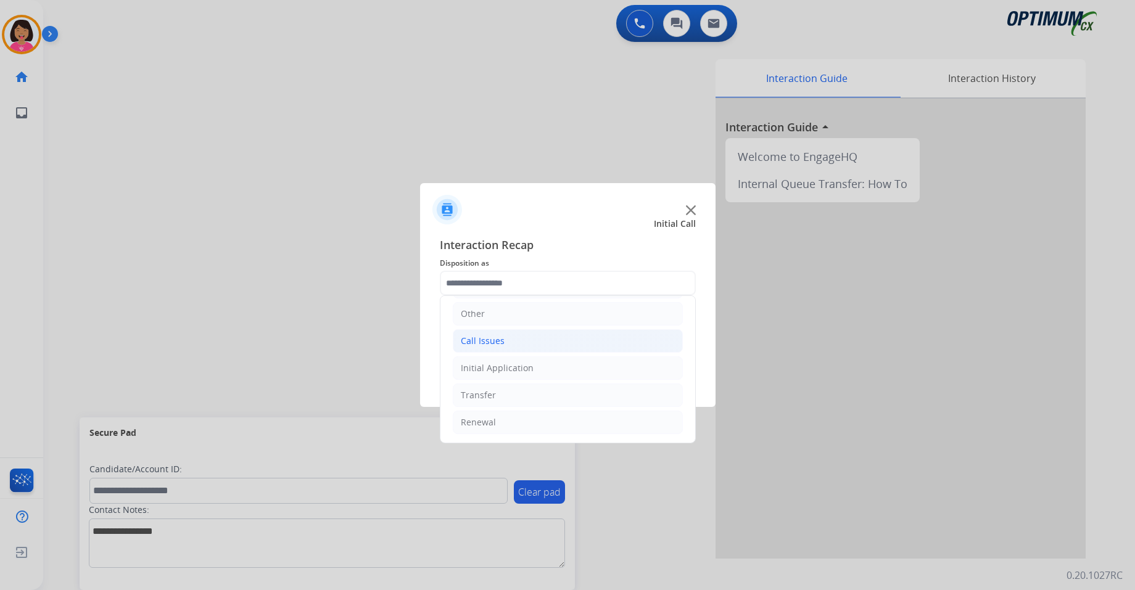
click at [533, 336] on li "Call Issues" at bounding box center [568, 340] width 230 height 23
click at [551, 409] on ul "Voicemail Wrong Number/Wrong Department Dropped Call Test Call Customer Not Res…" at bounding box center [568, 422] width 230 height 132
click at [556, 418] on div at bounding box center [567, 295] width 1135 height 590
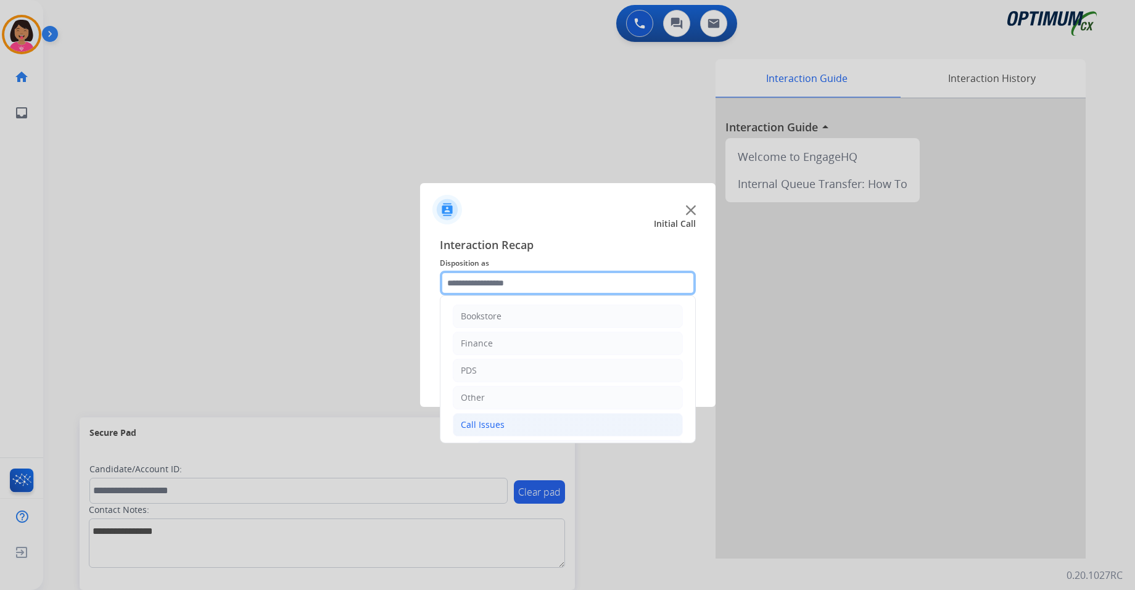
click at [548, 292] on input "text" at bounding box center [568, 283] width 256 height 25
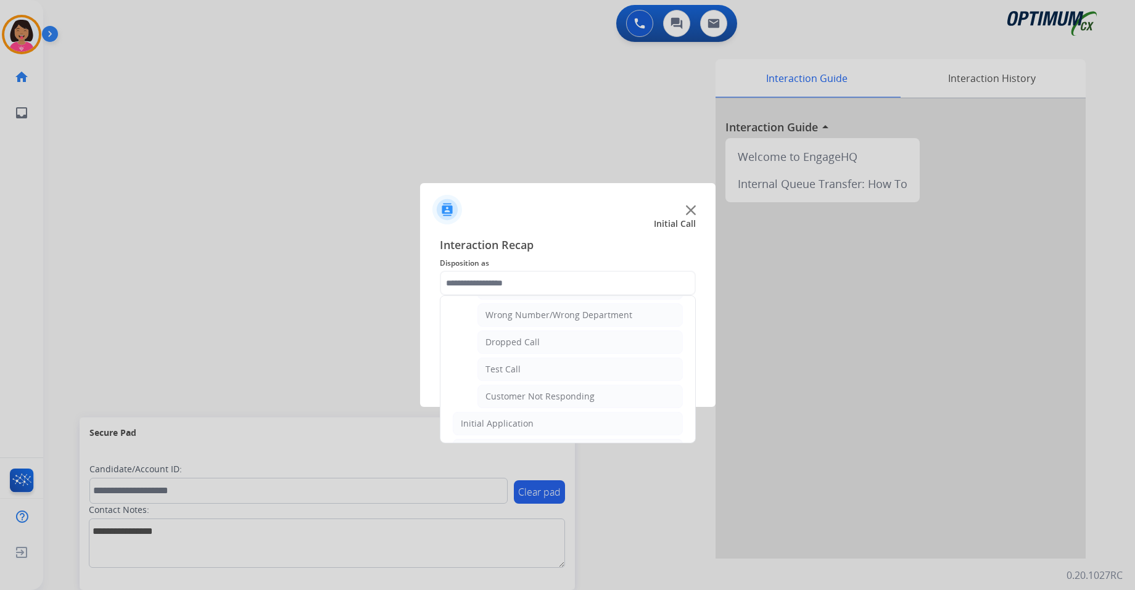
click at [525, 334] on li "Dropped Call" at bounding box center [579, 342] width 205 height 23
type input "**********"
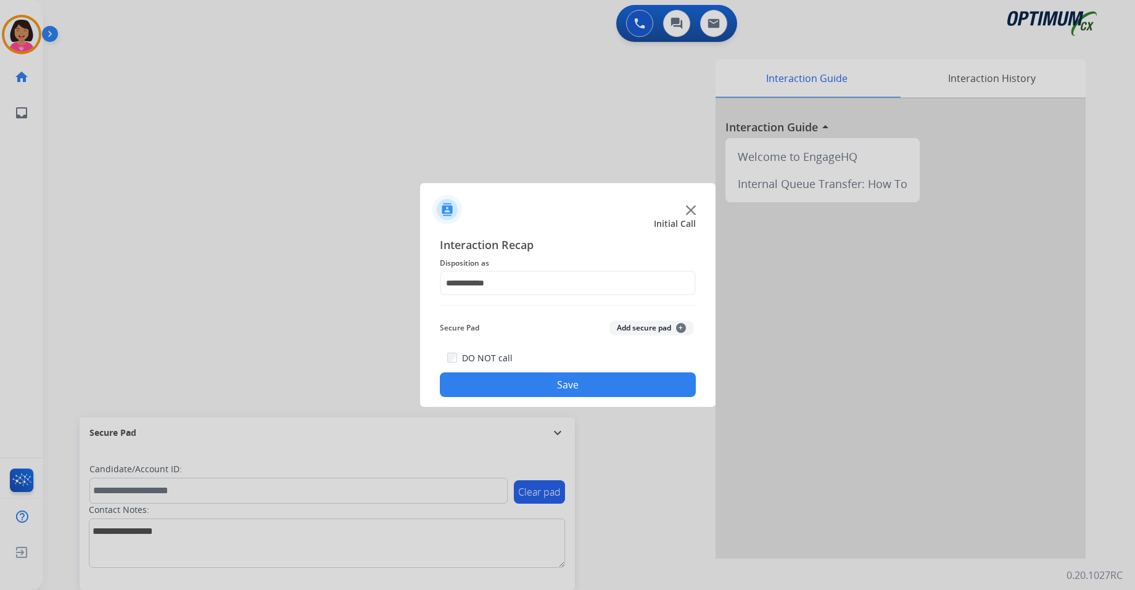
click at [524, 384] on button "Save" at bounding box center [568, 384] width 256 height 25
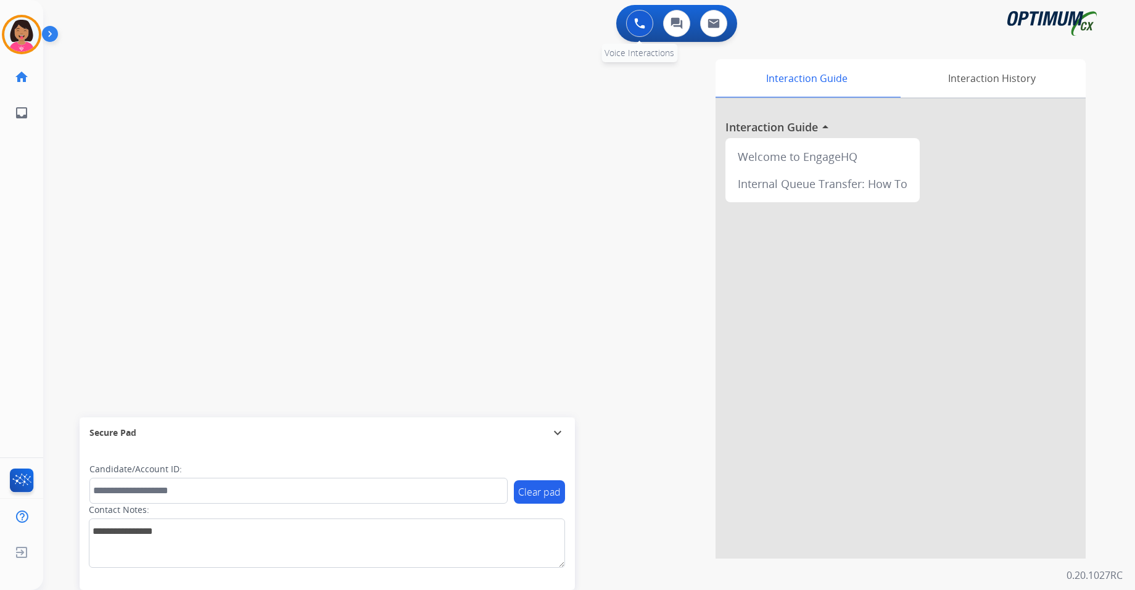
click at [648, 15] on button at bounding box center [639, 23] width 27 height 27
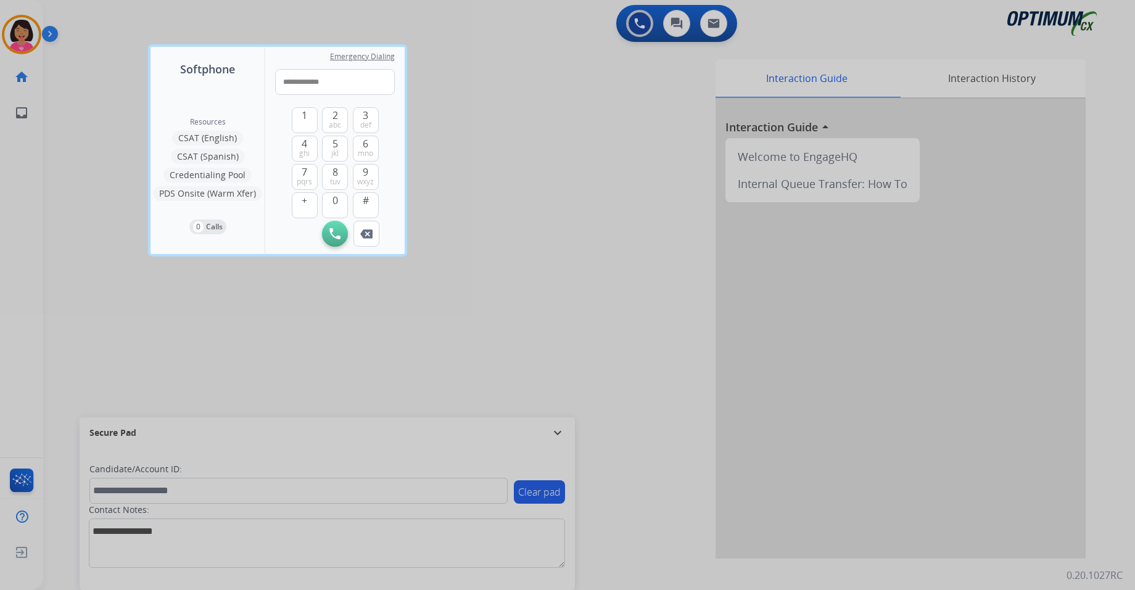
drag, startPoint x: 292, startPoint y: 75, endPoint x: 120, endPoint y: 70, distance: 172.7
click at [120, 70] on div "**********" at bounding box center [567, 295] width 1135 height 590
type input "**********"
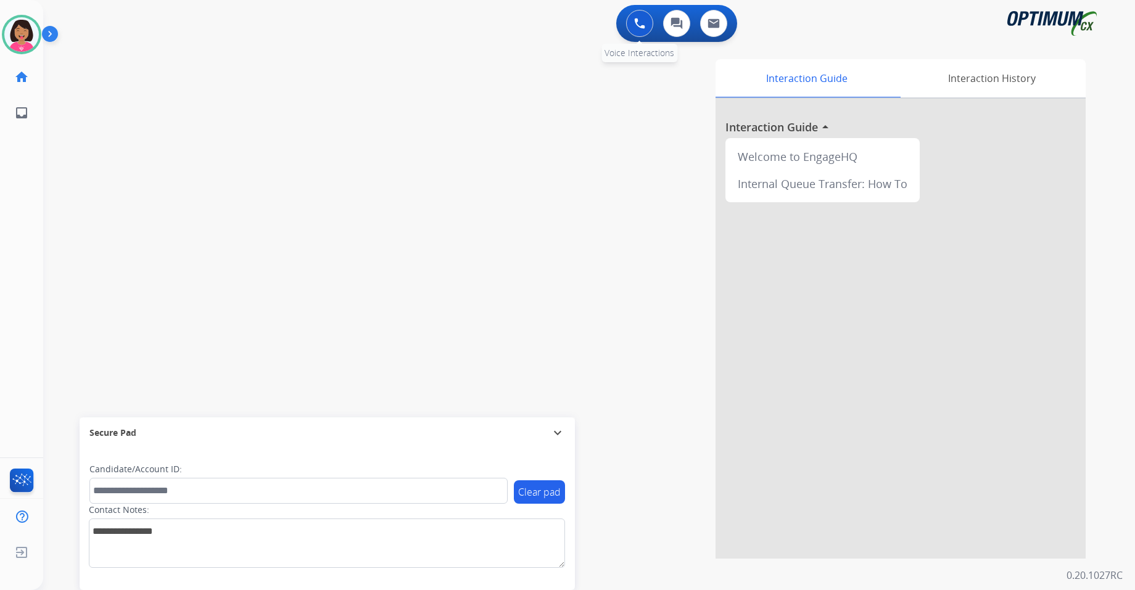
click at [641, 23] on img at bounding box center [639, 23] width 11 height 11
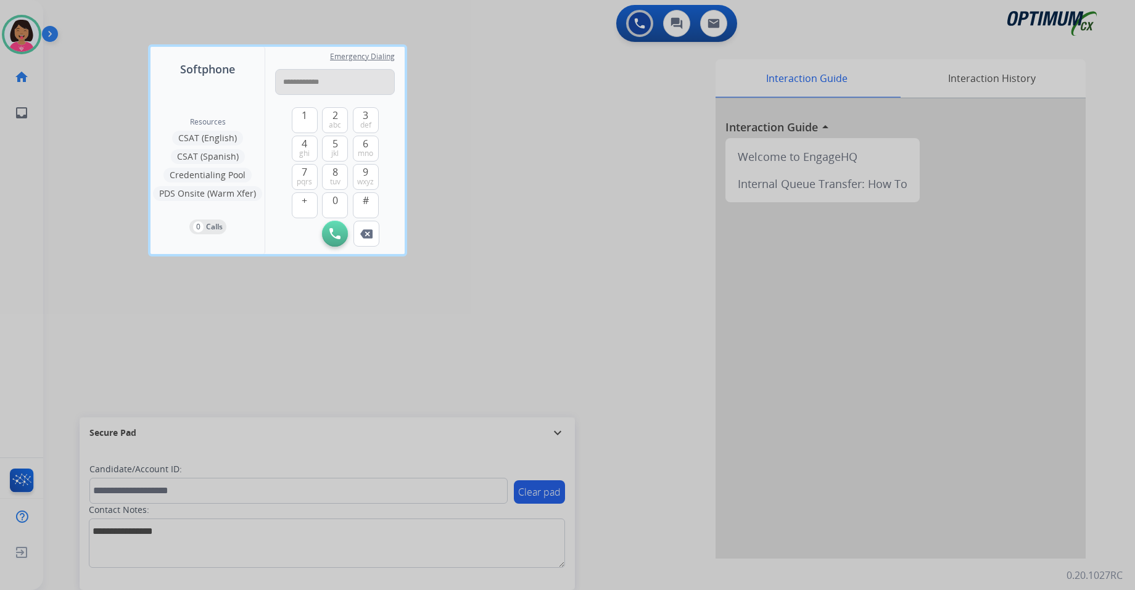
click at [292, 78] on input "**********" at bounding box center [335, 82] width 120 height 26
type input "**********"
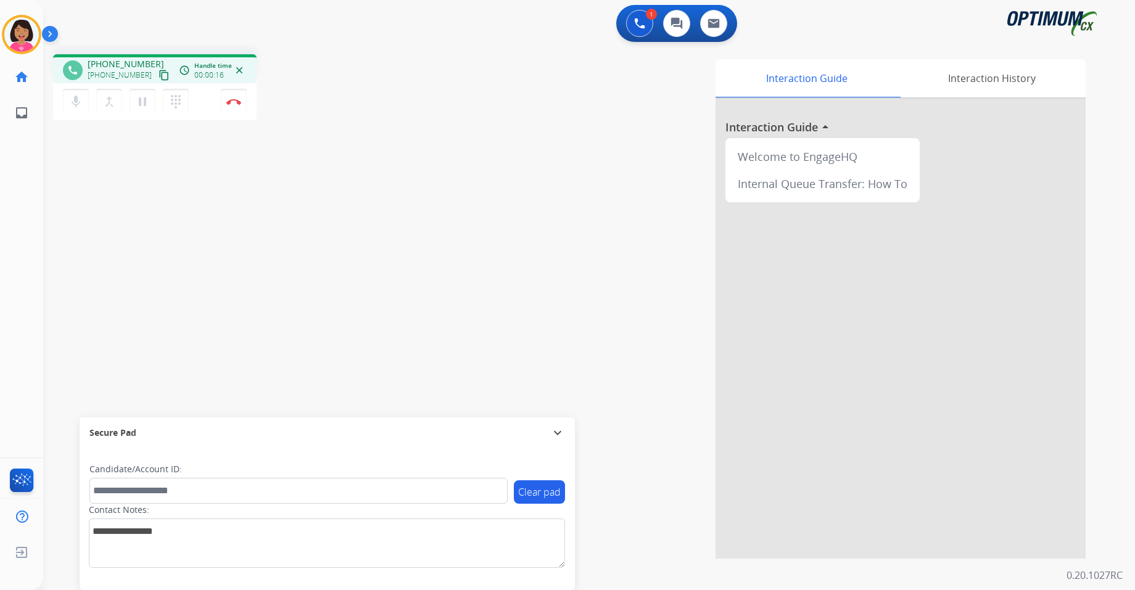
click at [158, 70] on mat-icon "content_copy" at bounding box center [163, 75] width 11 height 11
click at [234, 108] on button "Disconnect" at bounding box center [234, 102] width 26 height 26
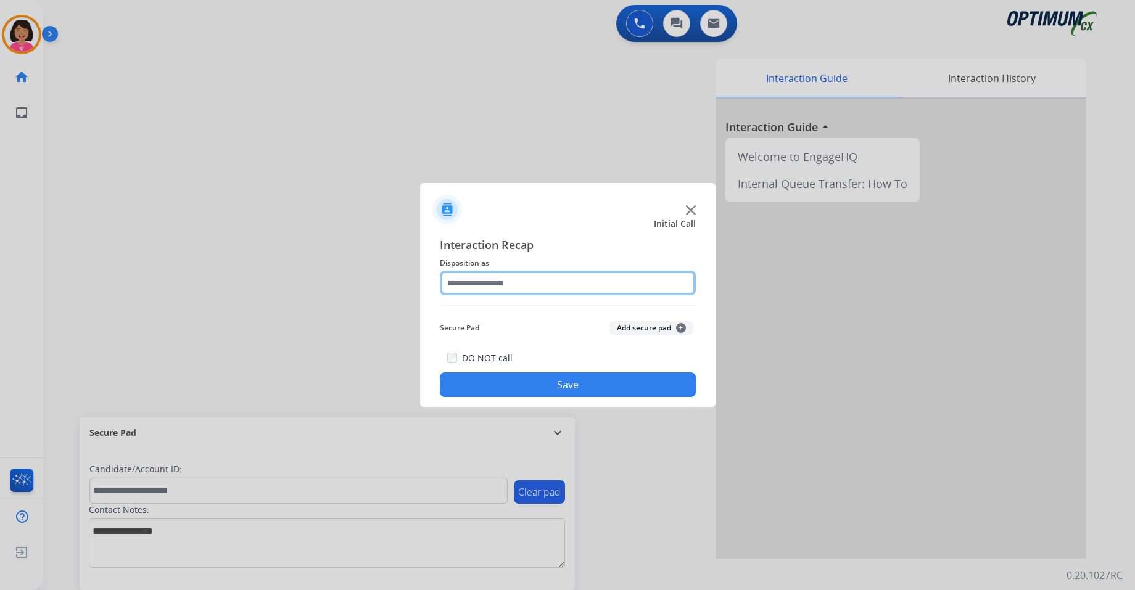
click at [504, 285] on input "text" at bounding box center [568, 283] width 256 height 25
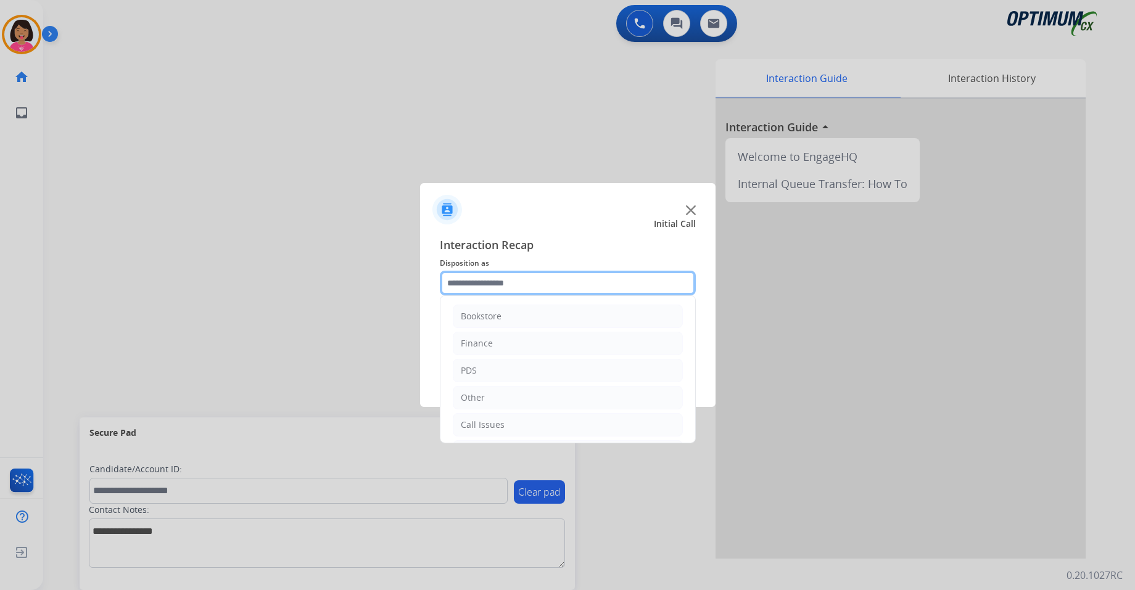
scroll to position [84, 0]
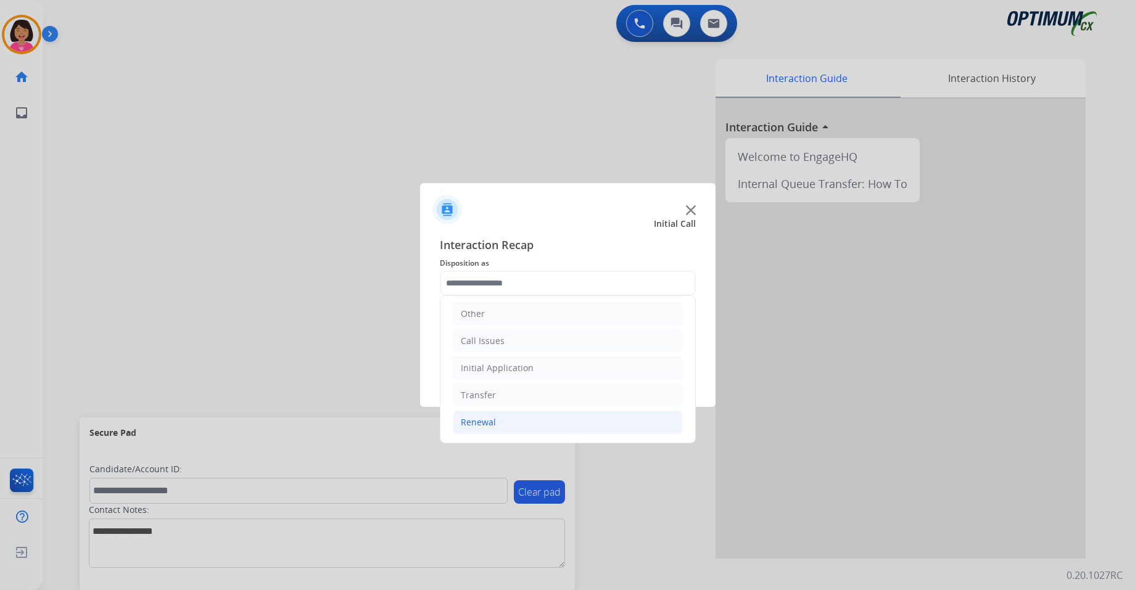
click at [504, 419] on li "Renewal" at bounding box center [568, 422] width 230 height 23
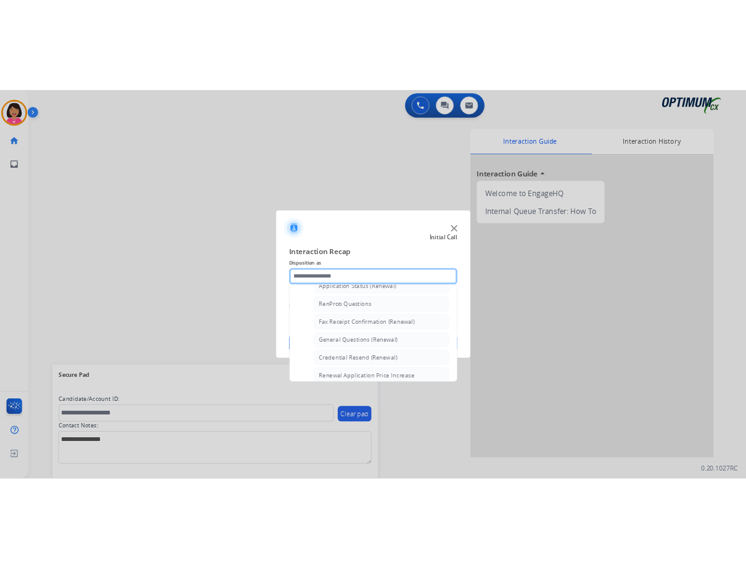
scroll to position [304, 0]
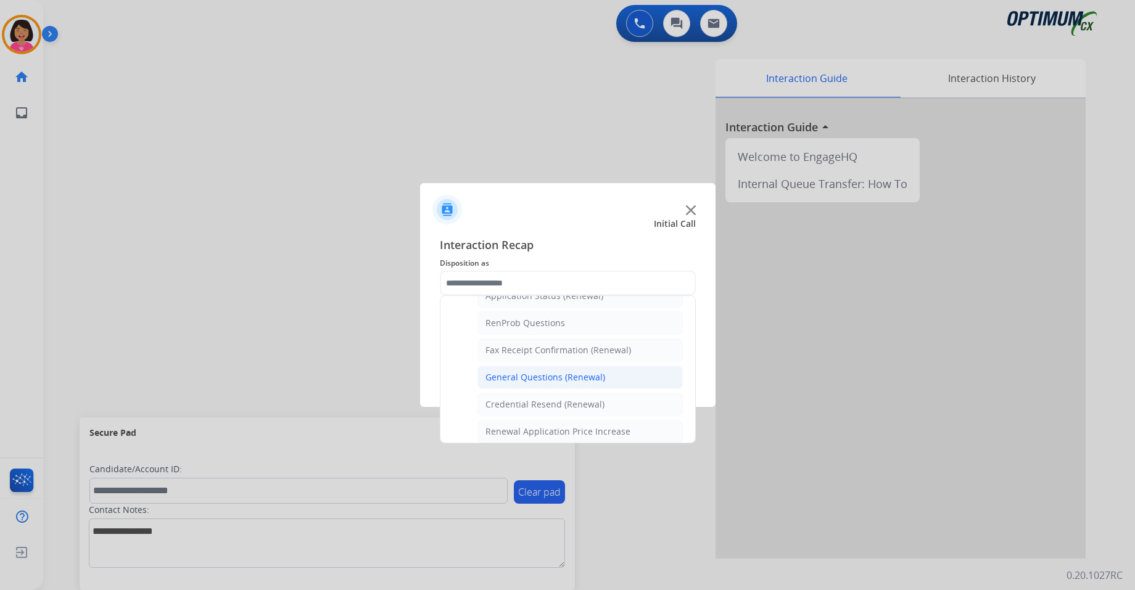
click at [504, 381] on div "General Questions (Renewal)" at bounding box center [545, 377] width 120 height 12
type input "**********"
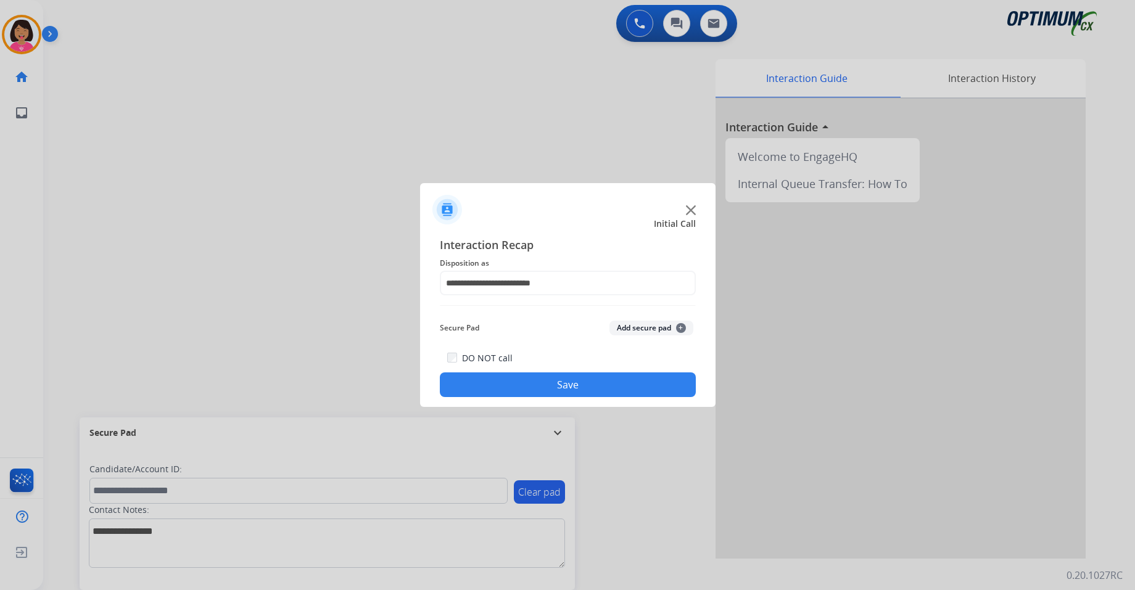
click at [506, 393] on button "Save" at bounding box center [568, 384] width 256 height 25
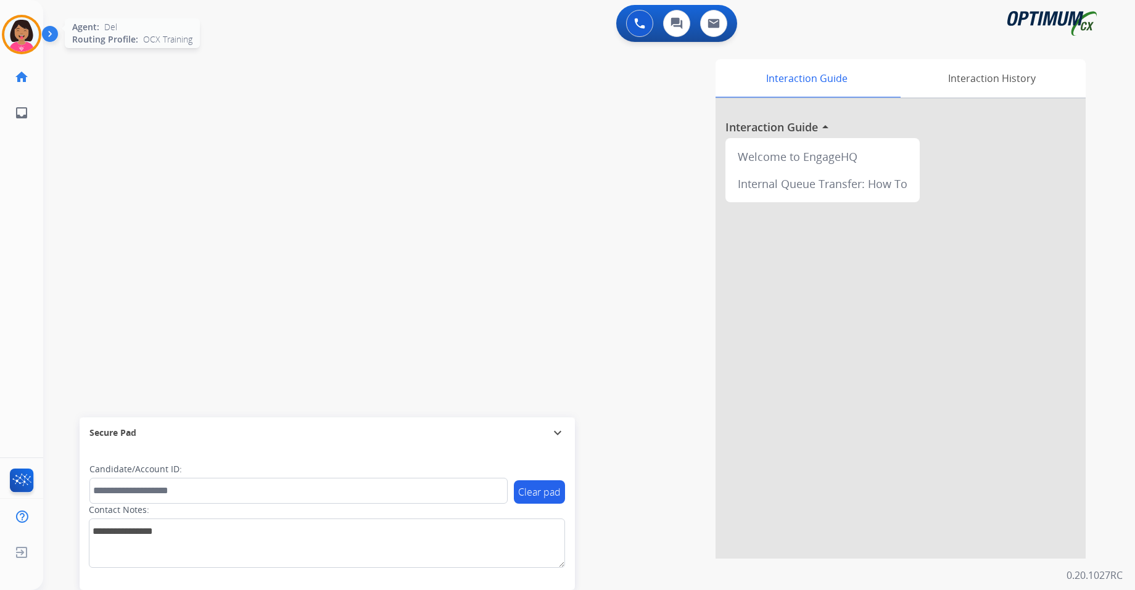
click at [30, 32] on img at bounding box center [21, 34] width 35 height 35
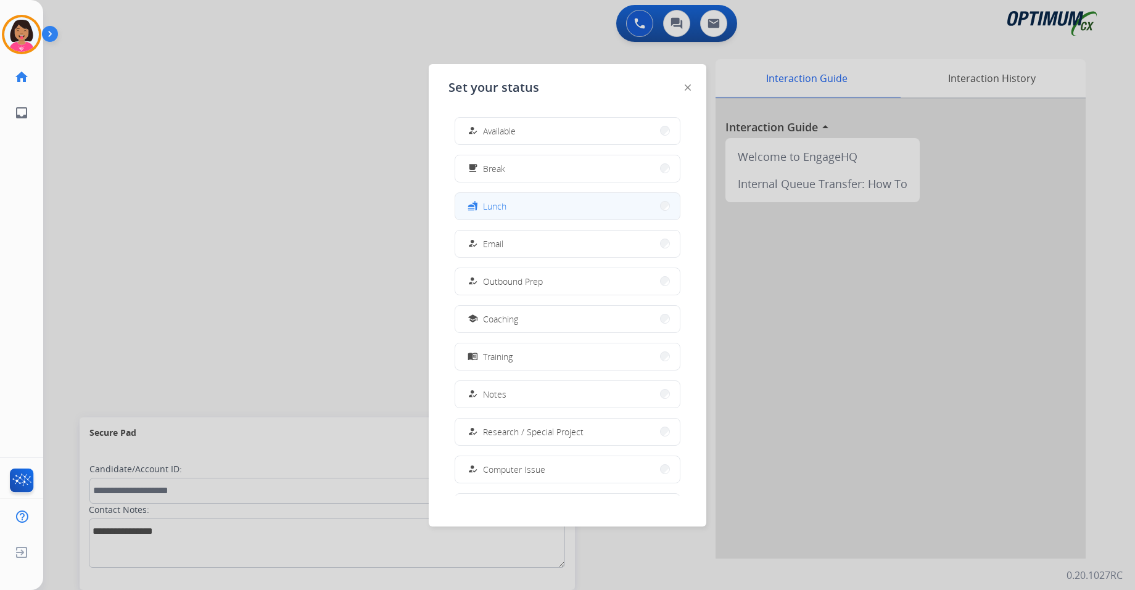
click at [494, 206] on span "Lunch" at bounding box center [494, 206] width 23 height 13
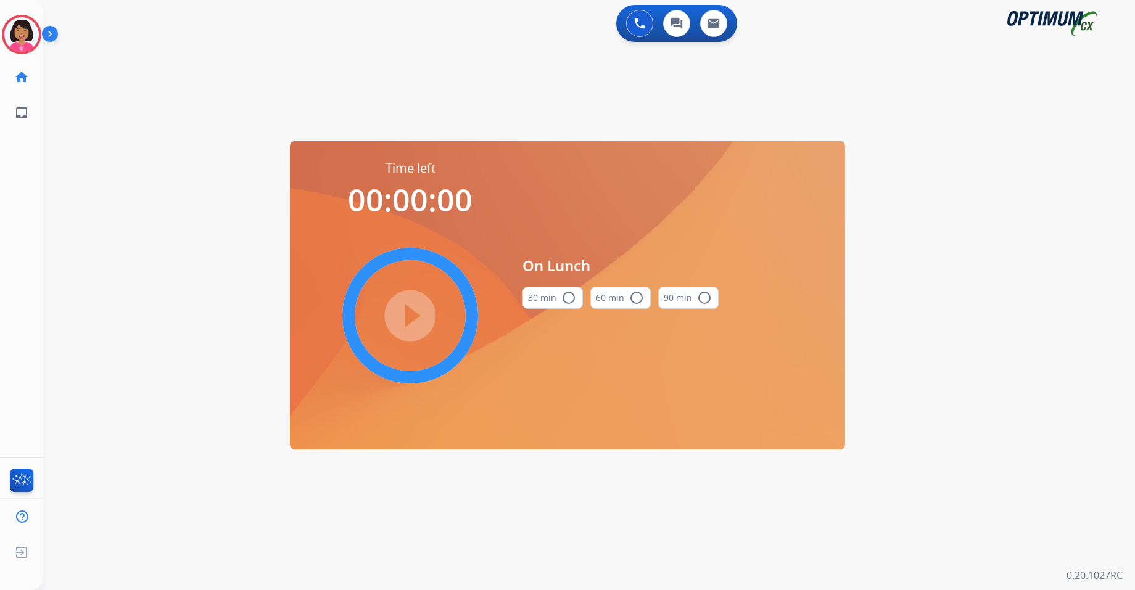
click at [553, 305] on button "30 min radio_button_unchecked" at bounding box center [552, 298] width 60 height 22
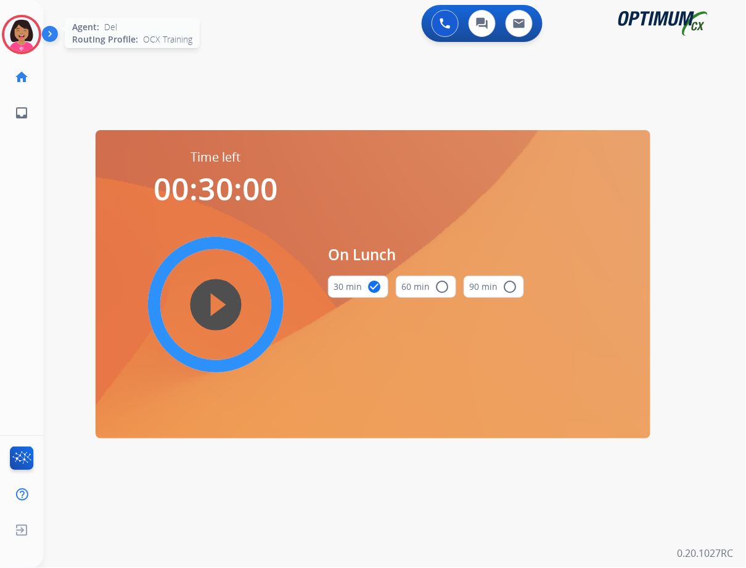
click at [12, 44] on img at bounding box center [21, 34] width 35 height 35
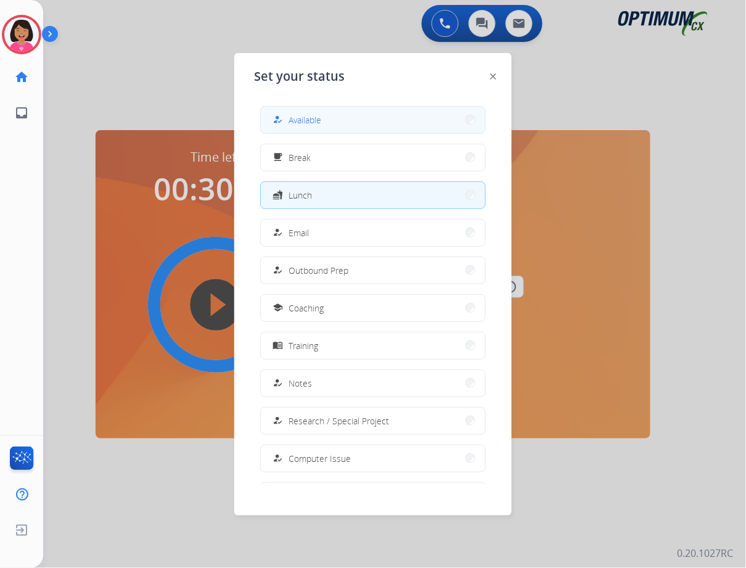
click at [308, 122] on span "Available" at bounding box center [305, 119] width 33 height 13
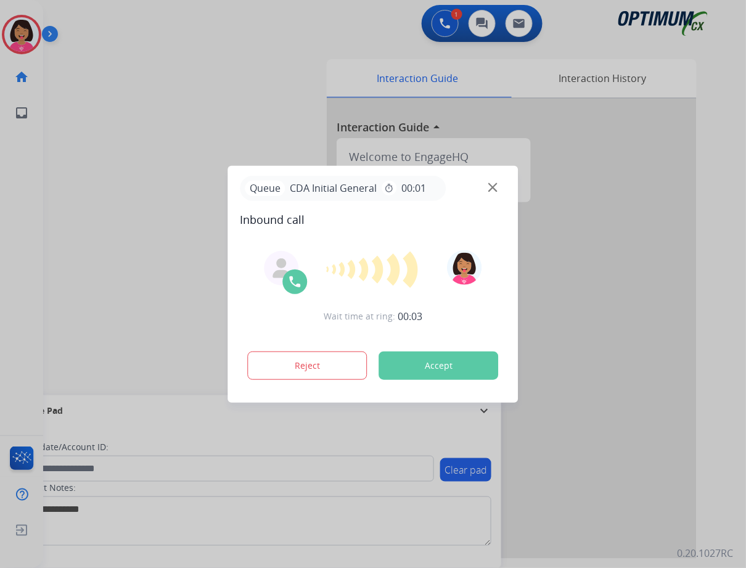
click at [494, 181] on div "Queue CDA Initial General timer 00:01" at bounding box center [374, 188] width 266 height 25
click at [495, 187] on img at bounding box center [492, 187] width 9 height 9
click at [497, 184] on img at bounding box center [492, 187] width 9 height 9
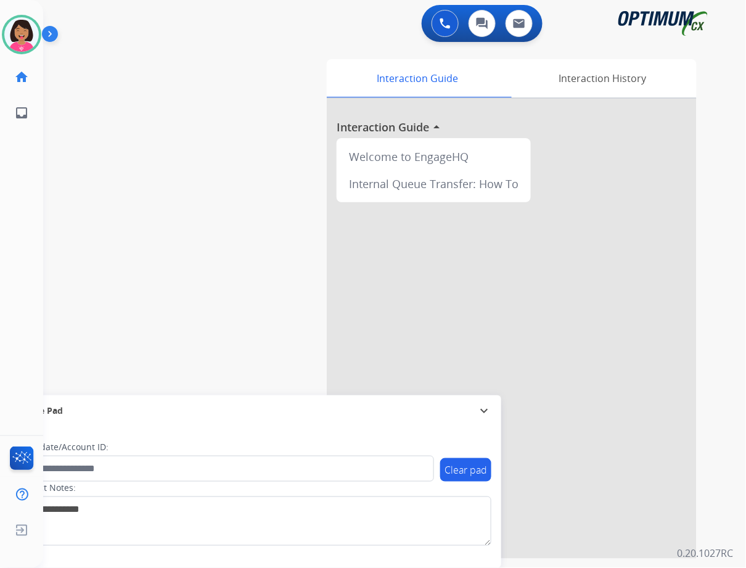
click at [52, 315] on div "swap_horiz Break voice bridge close_fullscreen Connect 3-Way Call merge_type Se…" at bounding box center [379, 301] width 673 height 514
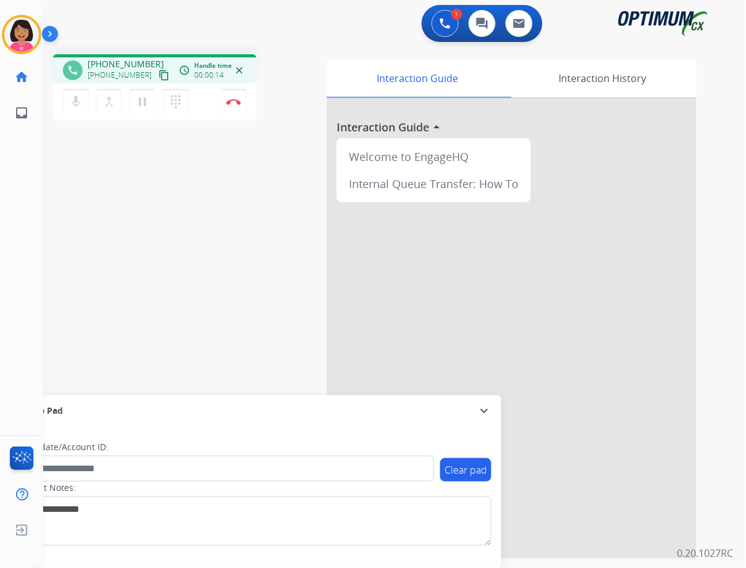
click at [157, 72] on button "content_copy" at bounding box center [164, 75] width 15 height 15
click at [65, 186] on div "phone [PHONE_NUMBER] [PHONE_NUMBER] content_copy access_time Call metrics Queue…" at bounding box center [379, 301] width 673 height 514
click at [231, 100] on img at bounding box center [233, 102] width 15 height 6
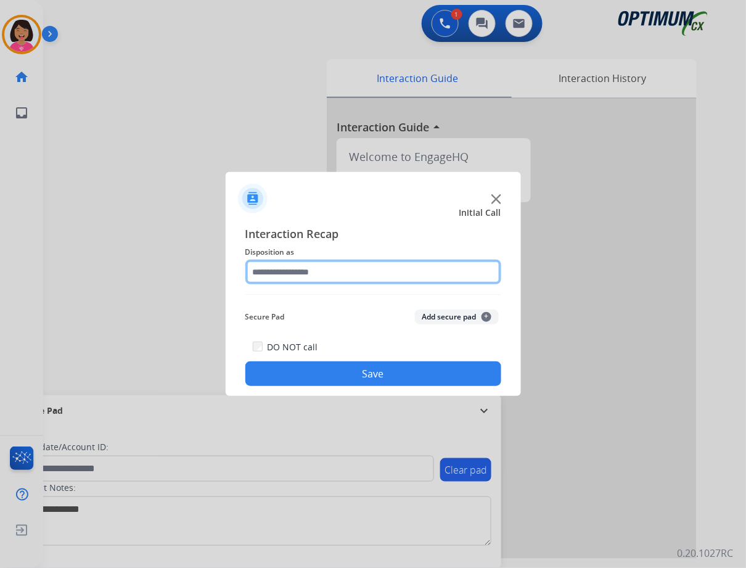
click at [366, 262] on input "text" at bounding box center [373, 272] width 256 height 25
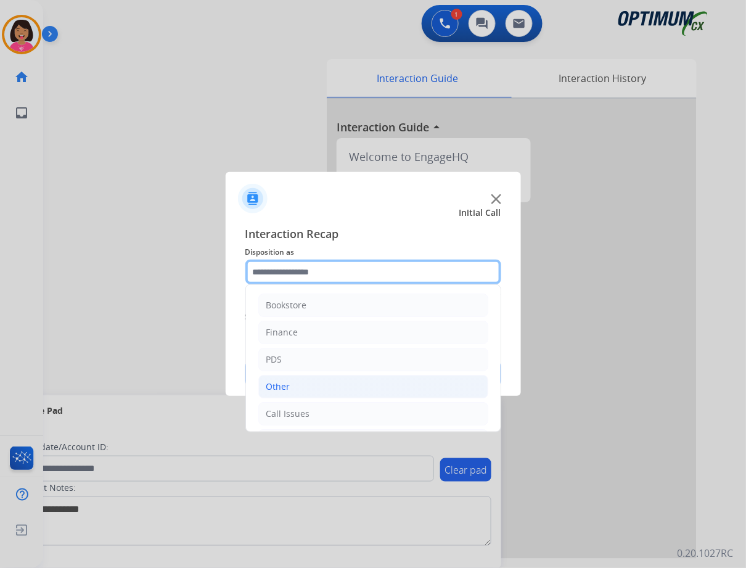
scroll to position [84, 0]
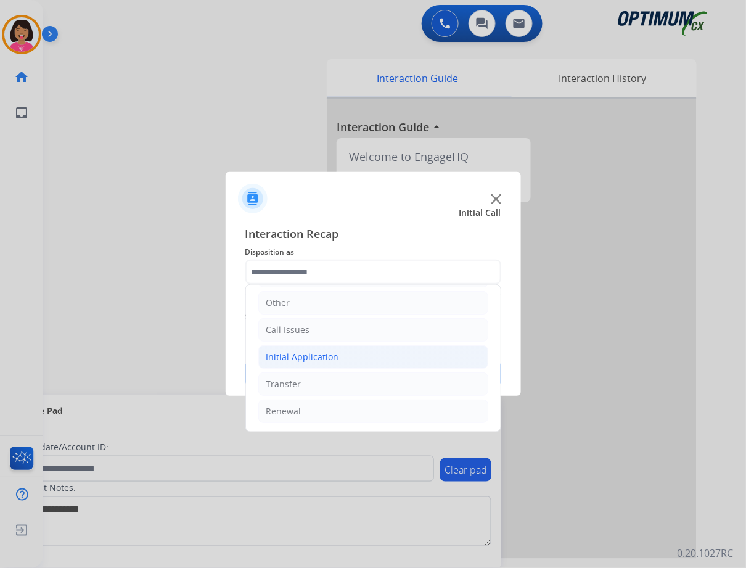
click at [348, 359] on li "Initial Application" at bounding box center [373, 356] width 230 height 23
click at [352, 379] on div "Credential Resend (Initial application)" at bounding box center [369, 383] width 156 height 12
type input "**********"
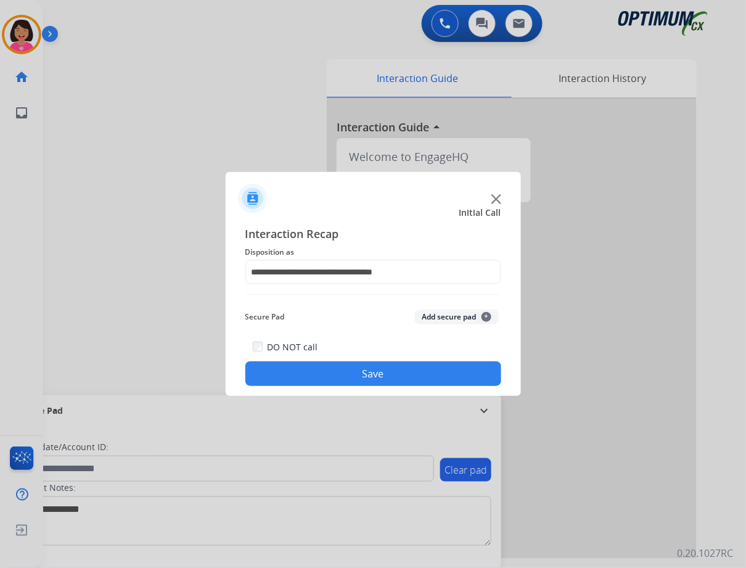
click at [352, 379] on button "Save" at bounding box center [373, 373] width 256 height 25
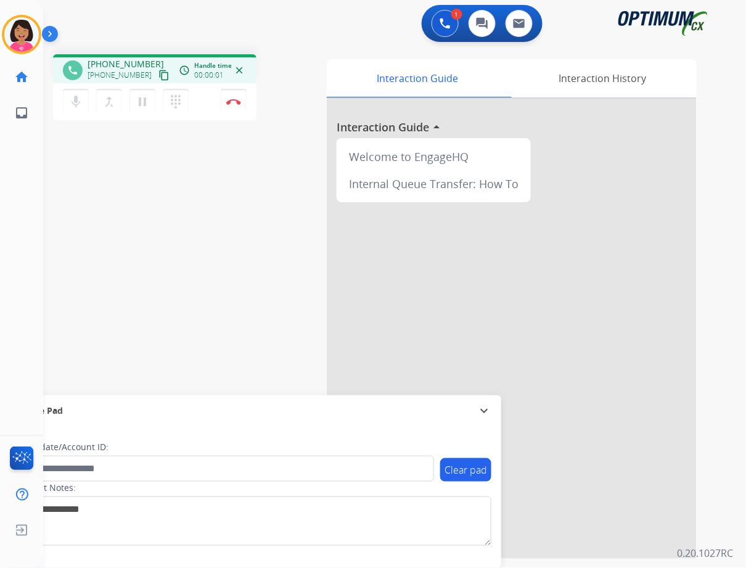
click at [158, 72] on mat-icon "content_copy" at bounding box center [163, 75] width 11 height 11
click at [75, 94] on mat-icon "mic" at bounding box center [75, 101] width 15 height 15
click at [75, 94] on mat-icon "mic_off" at bounding box center [75, 101] width 15 height 15
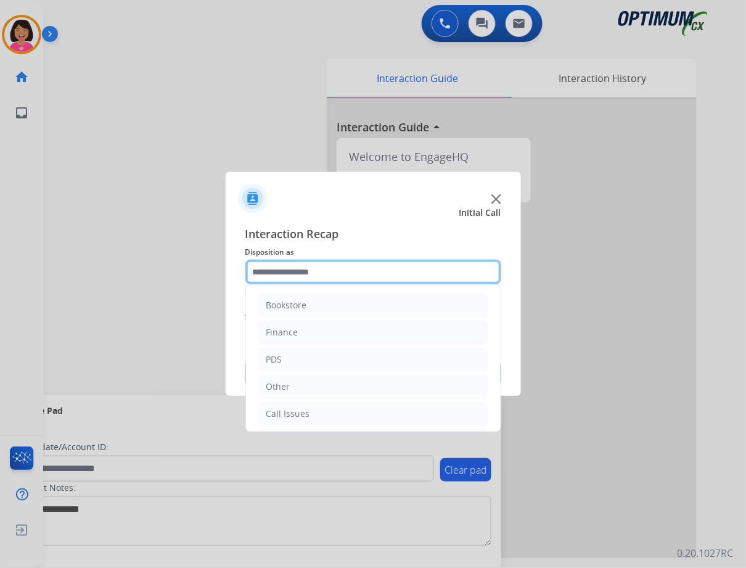
click at [411, 279] on input "text" at bounding box center [373, 272] width 256 height 25
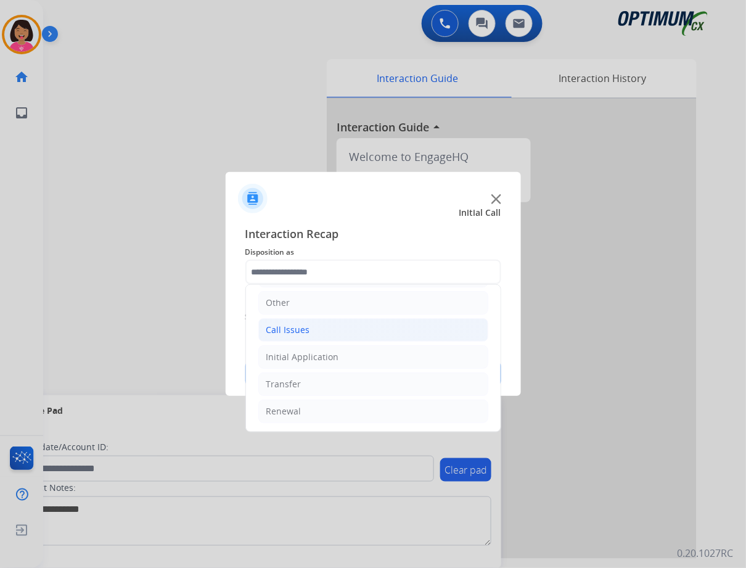
click at [340, 339] on li "Call Issues" at bounding box center [373, 329] width 230 height 23
click at [337, 416] on div "Dropped Call" at bounding box center [318, 411] width 54 height 12
type input "**********"
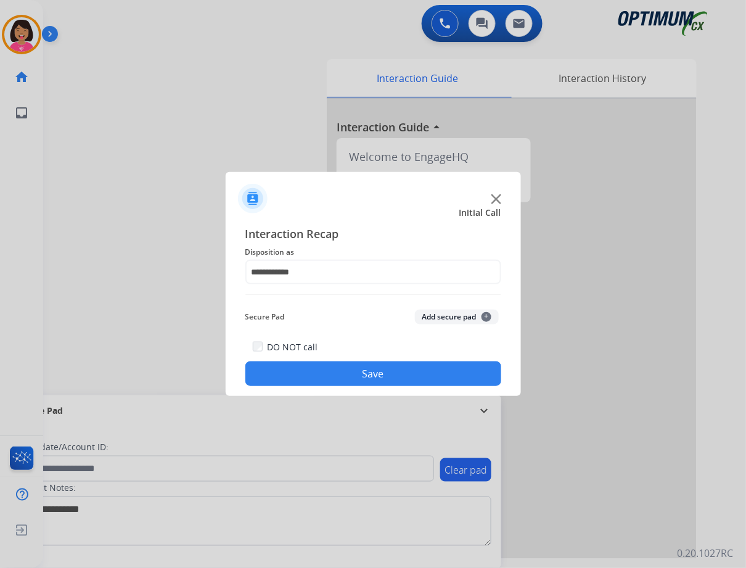
click at [435, 373] on button "Save" at bounding box center [373, 373] width 256 height 25
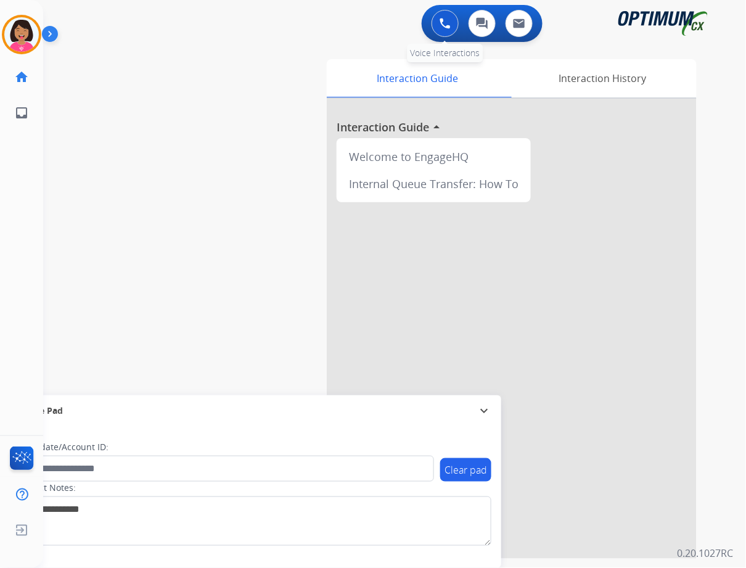
click at [435, 14] on button at bounding box center [445, 23] width 27 height 27
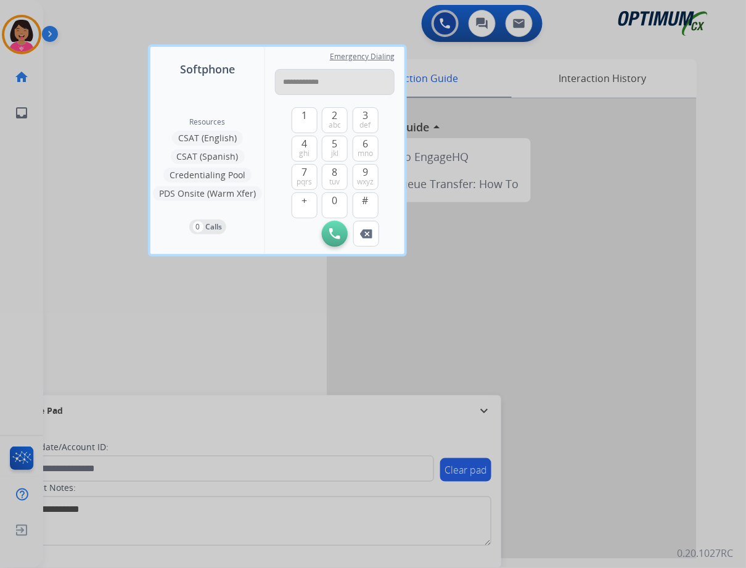
click at [294, 84] on input "**********" at bounding box center [335, 82] width 120 height 26
type input "**********"
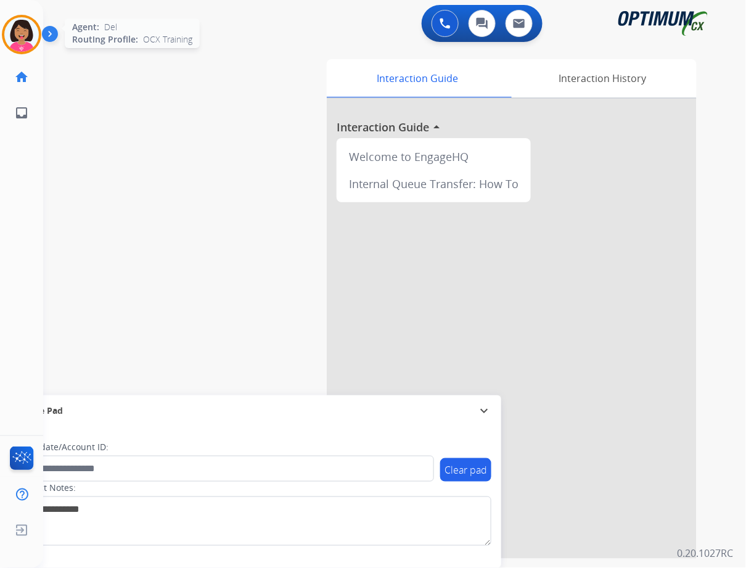
click at [34, 32] on img at bounding box center [21, 34] width 35 height 35
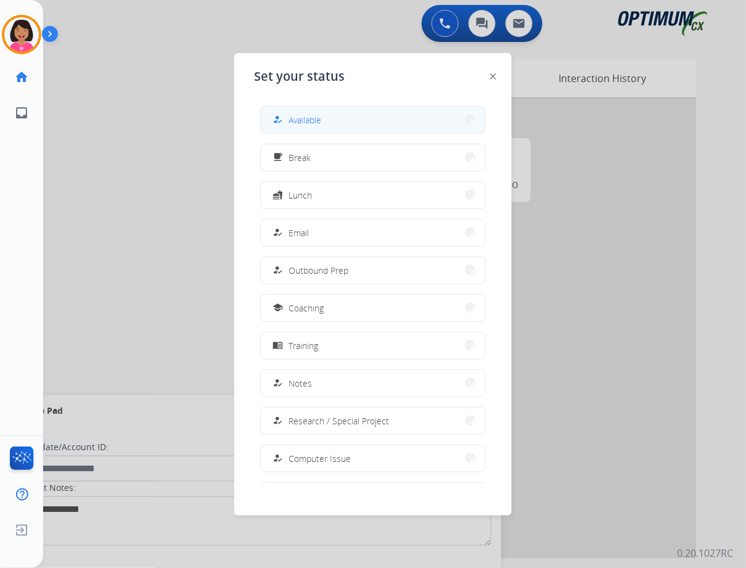
click at [375, 117] on button "how_to_reg Available" at bounding box center [373, 120] width 224 height 27
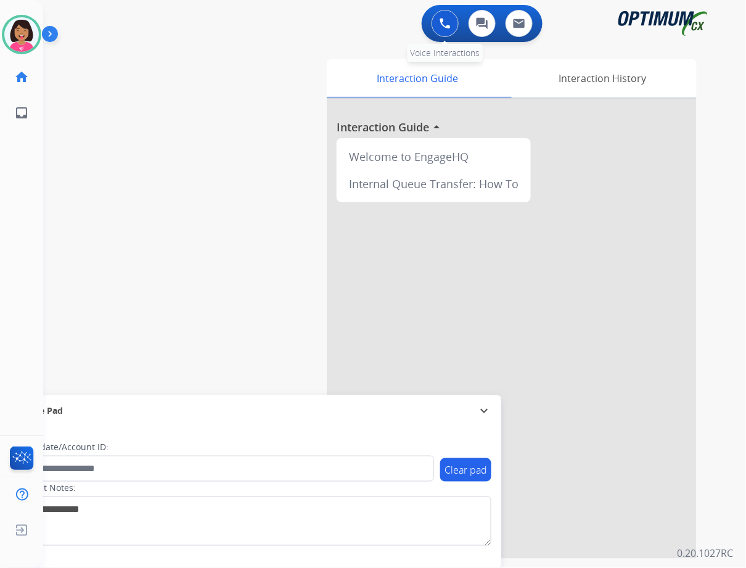
click at [451, 26] on button at bounding box center [445, 23] width 27 height 27
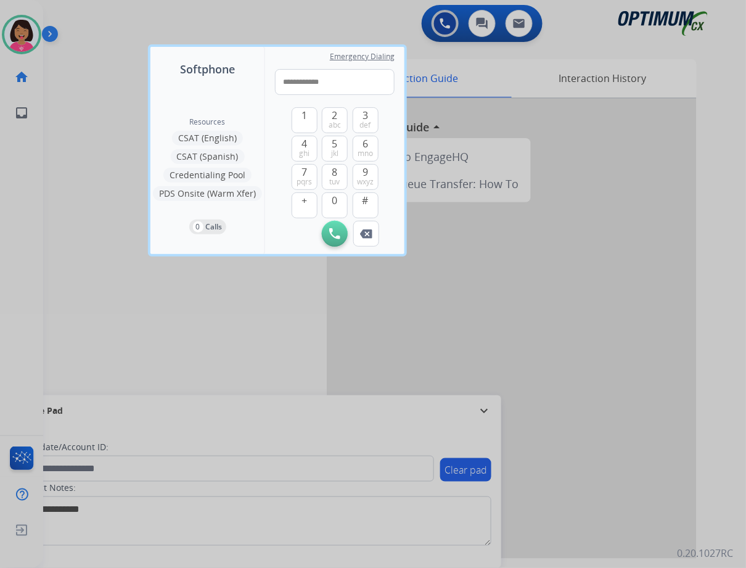
drag, startPoint x: 289, startPoint y: 84, endPoint x: 241, endPoint y: 75, distance: 49.6
click at [241, 75] on div "**********" at bounding box center [277, 150] width 254 height 207
type input "**********"
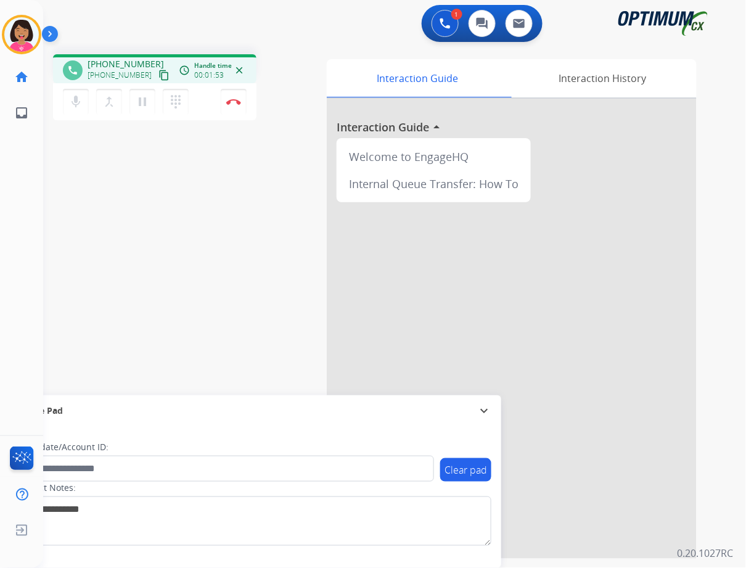
click at [109, 154] on div "phone [PHONE_NUMBER] [PHONE_NUMBER] content_copy access_time Call metrics Queue…" at bounding box center [379, 301] width 673 height 514
click at [232, 108] on button "Disconnect" at bounding box center [234, 102] width 26 height 26
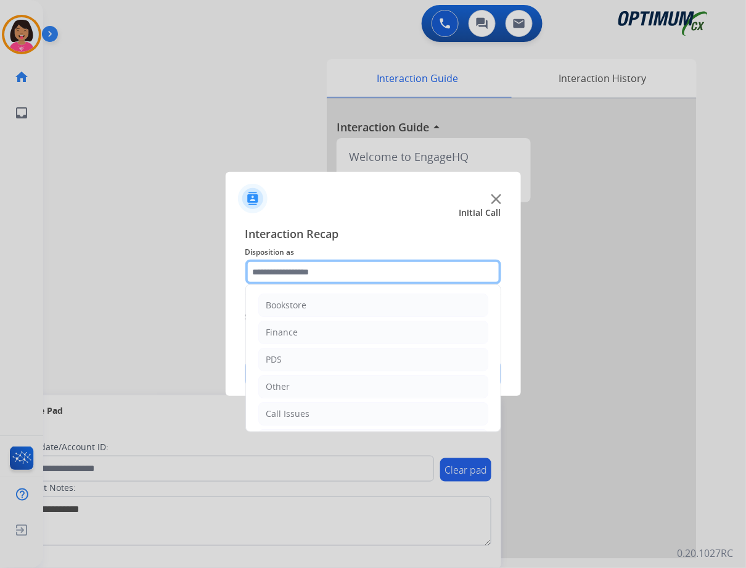
click at [303, 271] on input "text" at bounding box center [373, 272] width 256 height 25
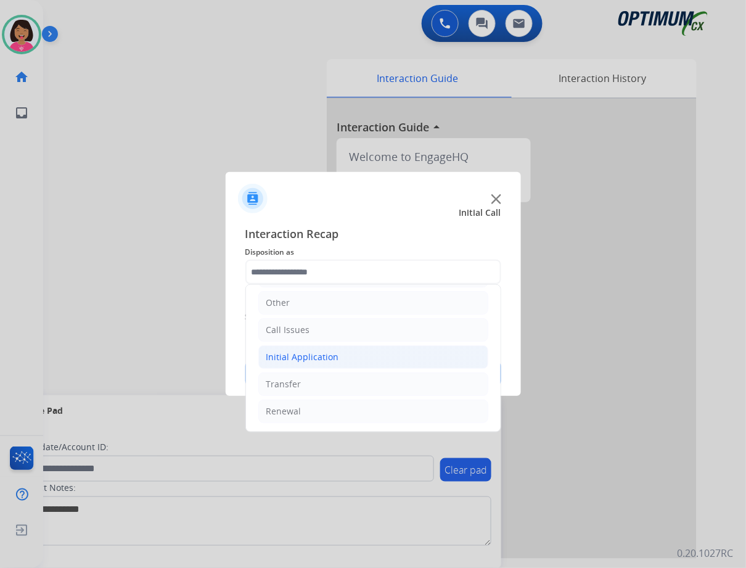
click at [336, 360] on li "Initial Application" at bounding box center [373, 356] width 230 height 23
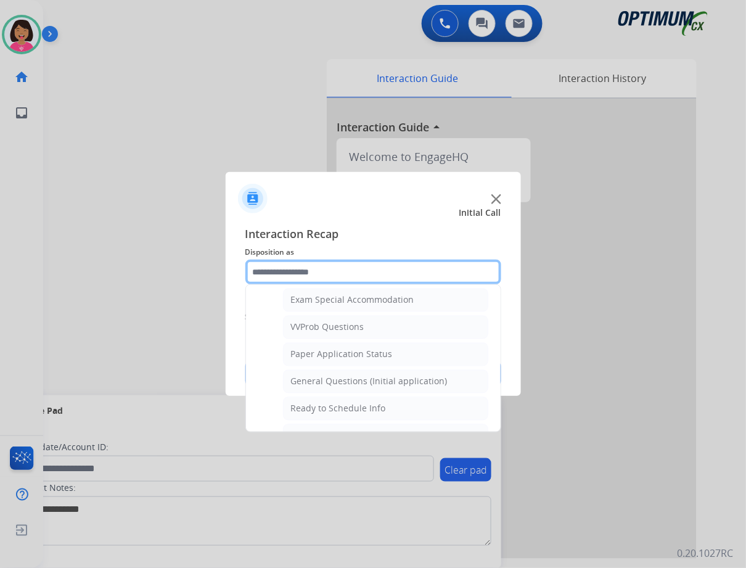
scroll to position [657, 0]
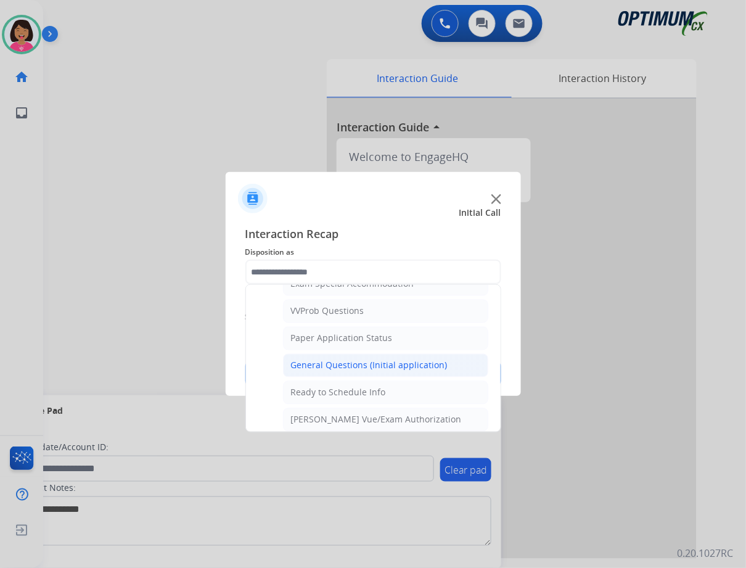
click at [337, 364] on div "General Questions (Initial application)" at bounding box center [369, 366] width 157 height 12
type input "**********"
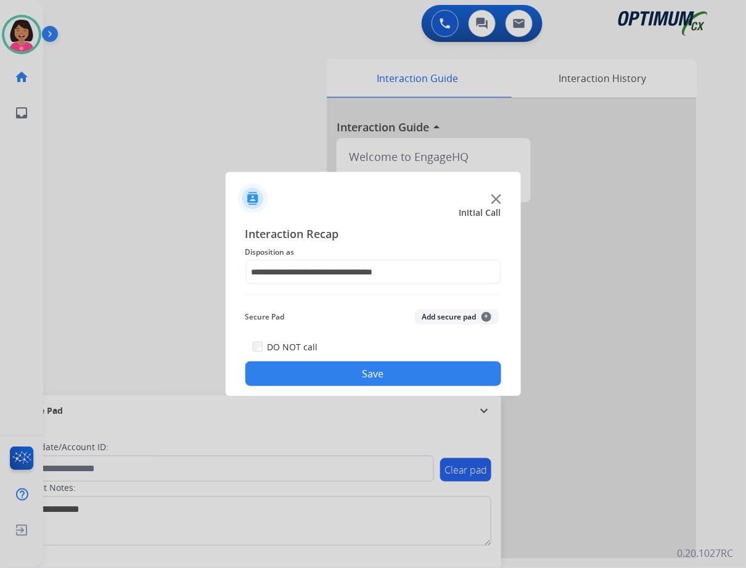
click at [337, 362] on button "Save" at bounding box center [373, 373] width 256 height 25
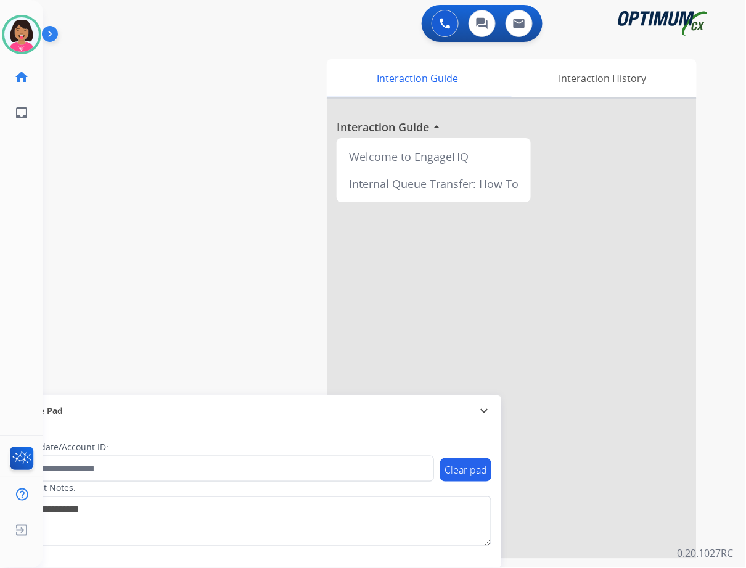
click at [120, 204] on div "swap_horiz Break voice bridge close_fullscreen Connect 3-Way Call merge_type Se…" at bounding box center [379, 301] width 673 height 514
click at [91, 110] on div at bounding box center [373, 284] width 746 height 568
click at [495, 186] on img at bounding box center [492, 187] width 9 height 9
click at [123, 223] on div "swap_horiz Break voice bridge close_fullscreen Connect 3-Way Call merge_type Se…" at bounding box center [379, 301] width 673 height 514
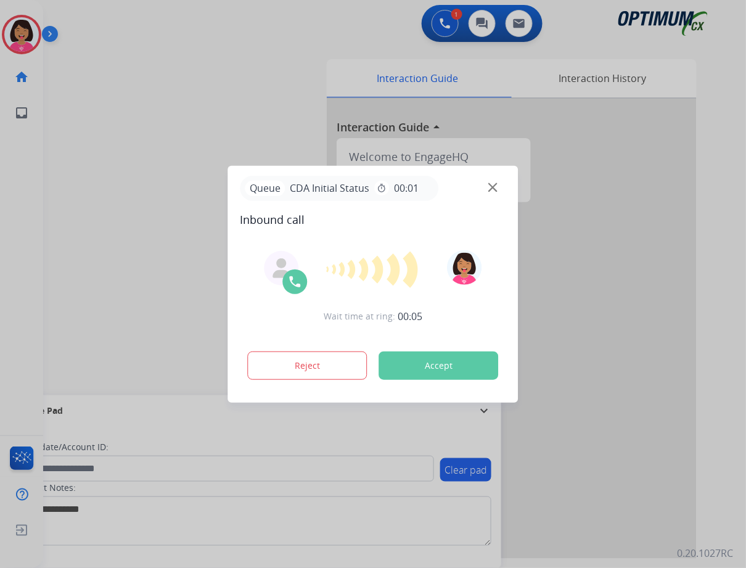
click at [62, 336] on div at bounding box center [373, 284] width 746 height 568
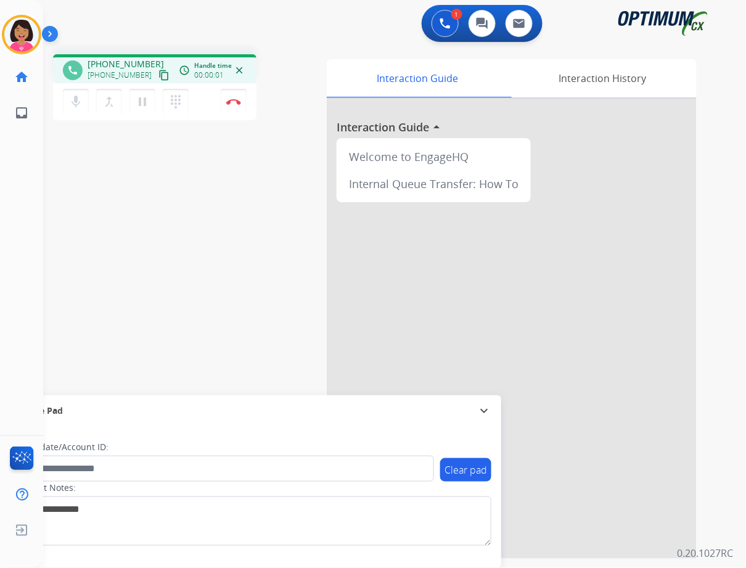
click at [158, 78] on mat-icon "content_copy" at bounding box center [163, 75] width 11 height 11
click at [69, 103] on mat-icon "mic" at bounding box center [75, 101] width 15 height 15
click at [69, 107] on mat-icon "mic_off" at bounding box center [75, 101] width 15 height 15
click at [83, 106] on button "mic Mute" at bounding box center [76, 102] width 26 height 26
click at [73, 104] on mat-icon "mic_off" at bounding box center [75, 101] width 15 height 15
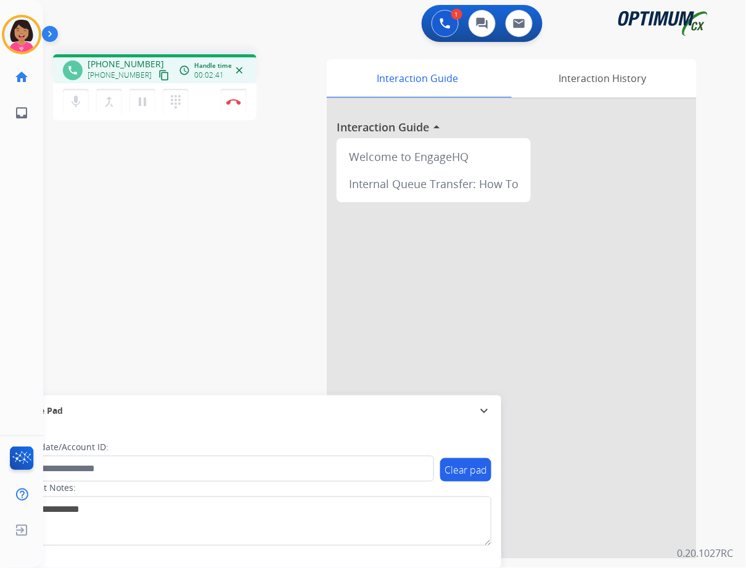
click at [91, 89] on div "mic Mute merge_type Bridge pause Hold dialpad Dialpad" at bounding box center [129, 102] width 133 height 26
click at [76, 99] on mat-icon "mic" at bounding box center [75, 101] width 15 height 15
click at [70, 105] on mat-icon "mic_off" at bounding box center [75, 101] width 15 height 15
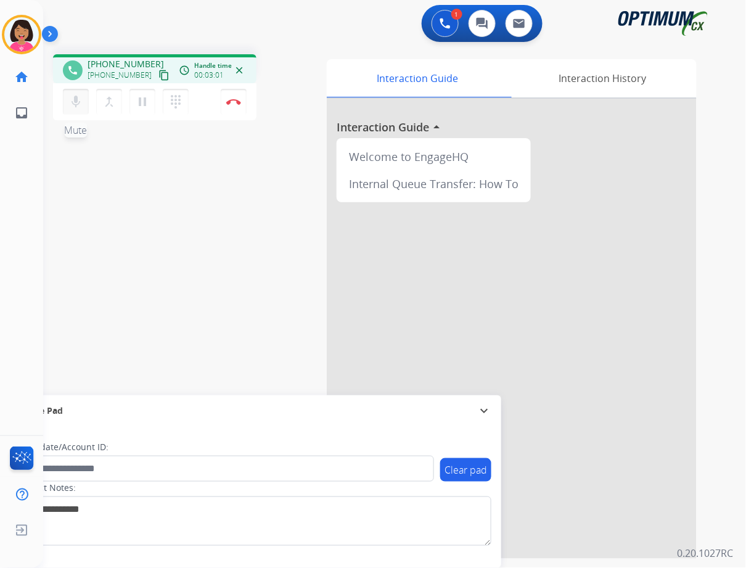
click at [70, 105] on mat-icon "mic" at bounding box center [75, 101] width 15 height 15
click at [65, 94] on button "mic_off Mute" at bounding box center [76, 102] width 26 height 26
click at [77, 108] on button "mic Mute" at bounding box center [76, 102] width 26 height 26
click at [79, 102] on mat-icon "mic_off" at bounding box center [75, 101] width 15 height 15
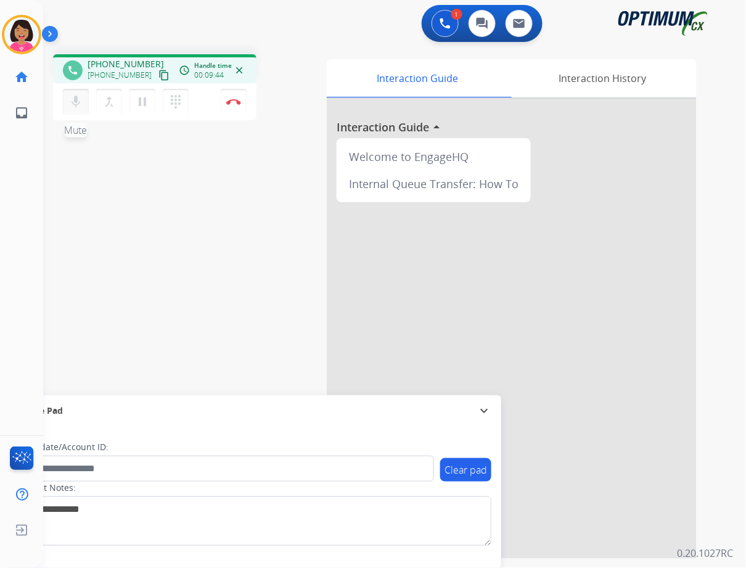
click at [75, 104] on mat-icon "mic" at bounding box center [75, 101] width 15 height 15
click at [75, 104] on mat-icon "mic_off" at bounding box center [75, 101] width 15 height 15
click at [75, 106] on mat-icon "mic" at bounding box center [75, 101] width 15 height 15
click at [70, 107] on mat-icon "mic_off" at bounding box center [75, 101] width 15 height 15
click at [76, 106] on mat-icon "mic" at bounding box center [75, 101] width 15 height 15
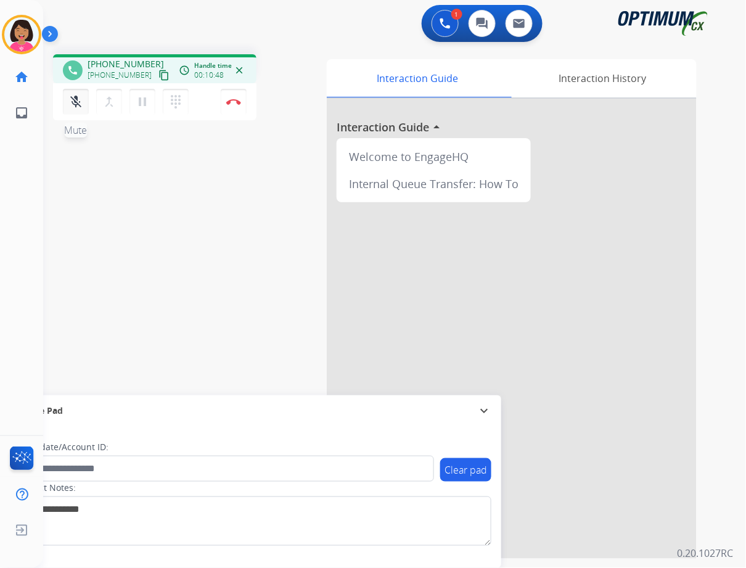
click at [72, 101] on mat-icon "mic_off" at bounding box center [75, 101] width 15 height 15
click at [80, 104] on mat-icon "mic" at bounding box center [75, 101] width 15 height 15
click at [75, 105] on mat-icon "mic_off" at bounding box center [75, 101] width 15 height 15
click at [78, 102] on mat-icon "mic" at bounding box center [75, 101] width 15 height 15
click at [80, 104] on mat-icon "mic_off" at bounding box center [75, 101] width 15 height 15
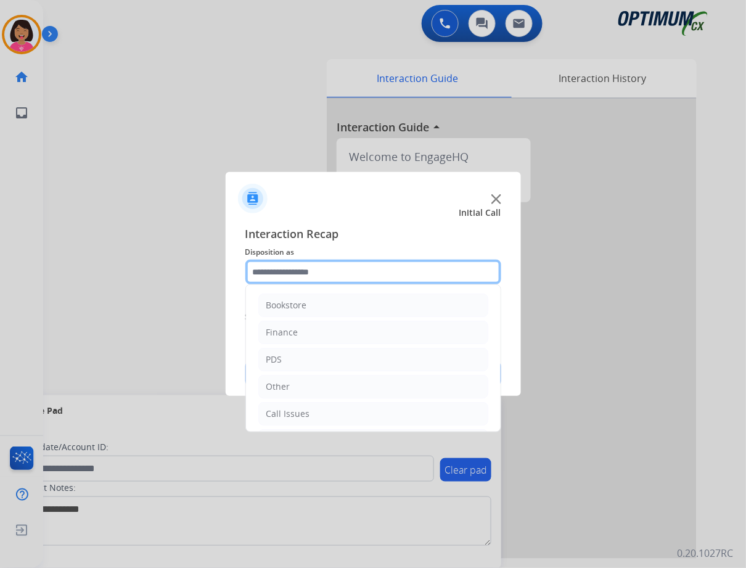
click at [350, 276] on input "text" at bounding box center [373, 272] width 256 height 25
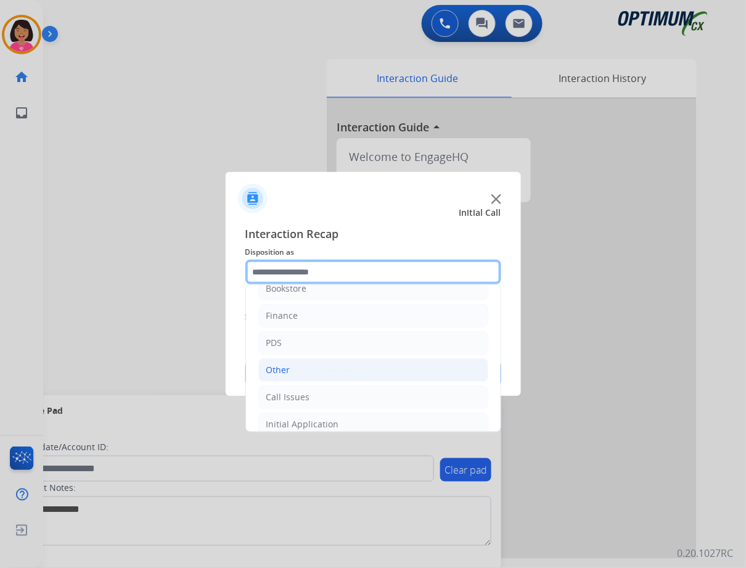
scroll to position [20, 0]
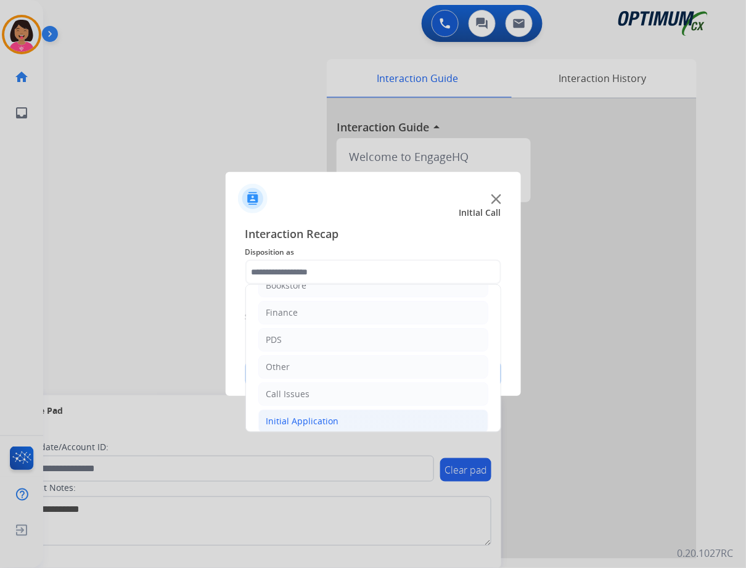
click at [361, 413] on li "Initial Application" at bounding box center [373, 420] width 230 height 23
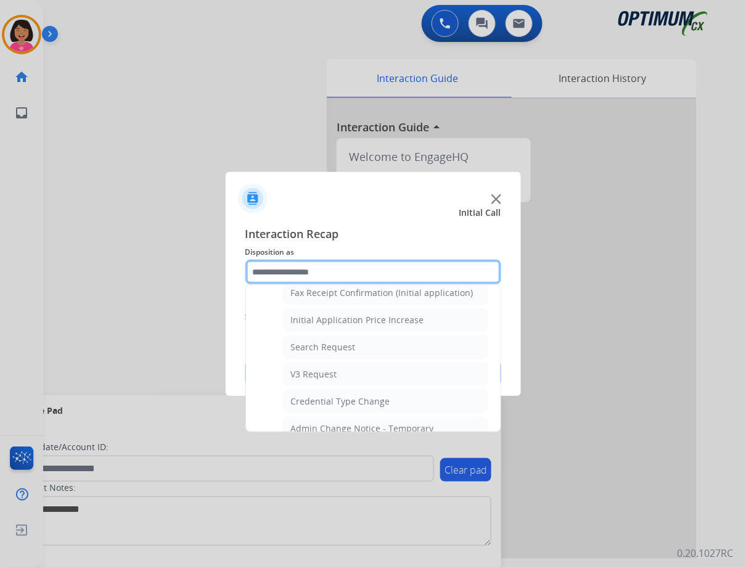
scroll to position [410, 0]
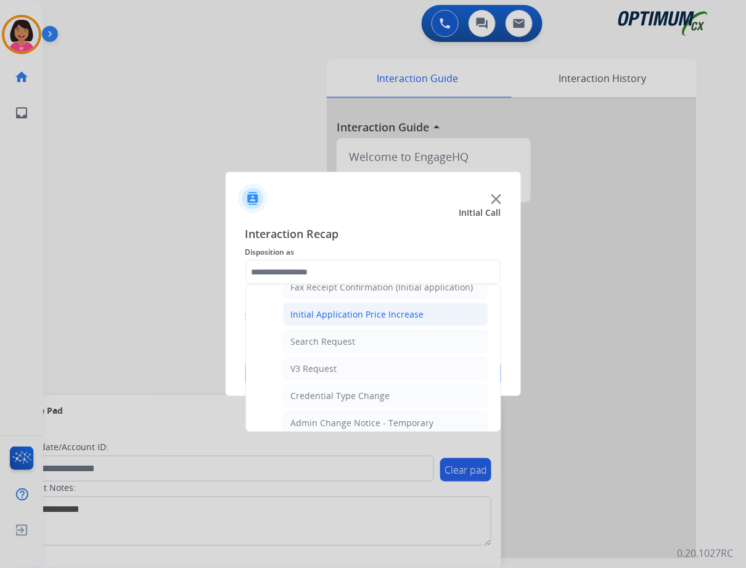
click at [385, 319] on div "Initial Application Price Increase" at bounding box center [357, 314] width 133 height 12
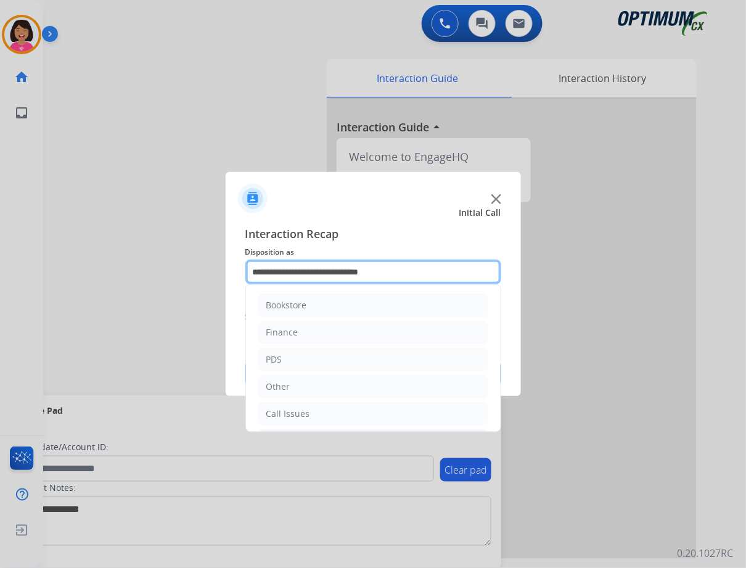
click at [373, 274] on input "**********" at bounding box center [373, 272] width 256 height 25
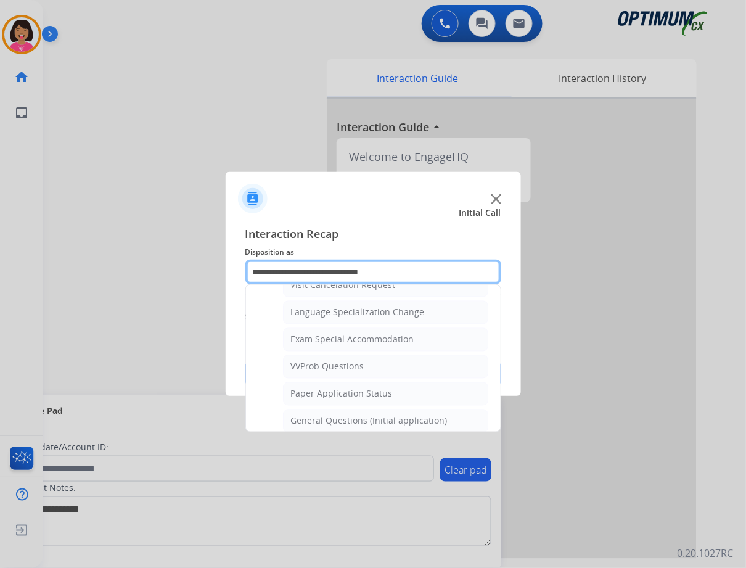
scroll to position [643, 0]
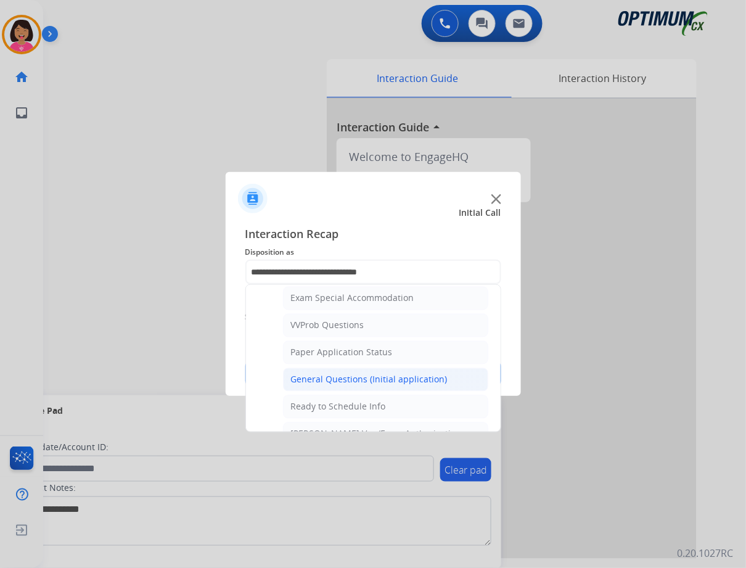
click at [371, 380] on div "General Questions (Initial application)" at bounding box center [369, 380] width 157 height 12
type input "**********"
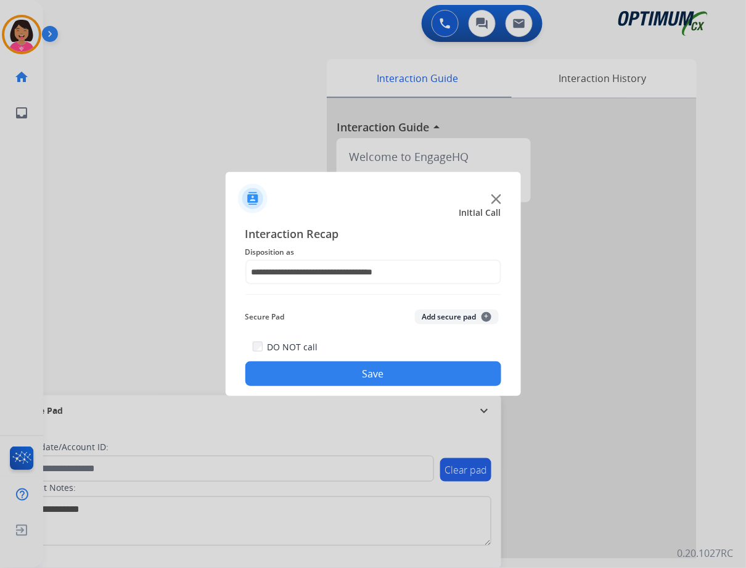
click at [371, 380] on button "Save" at bounding box center [373, 373] width 256 height 25
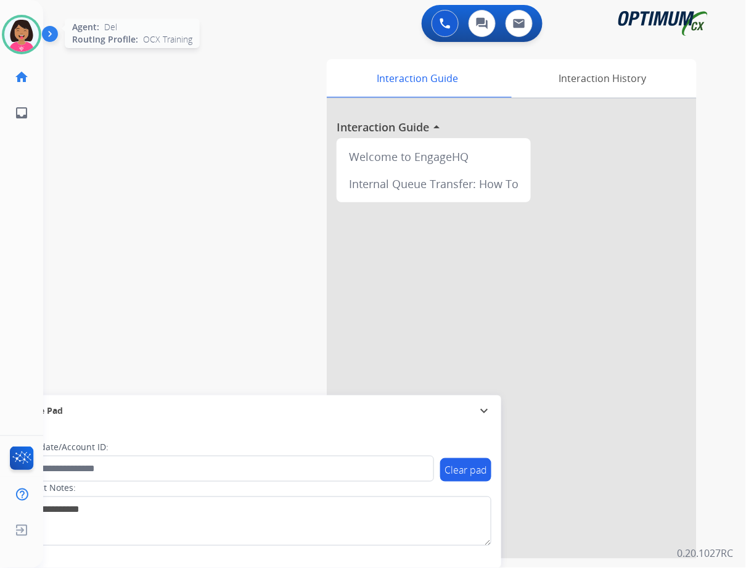
click at [18, 39] on img at bounding box center [21, 34] width 35 height 35
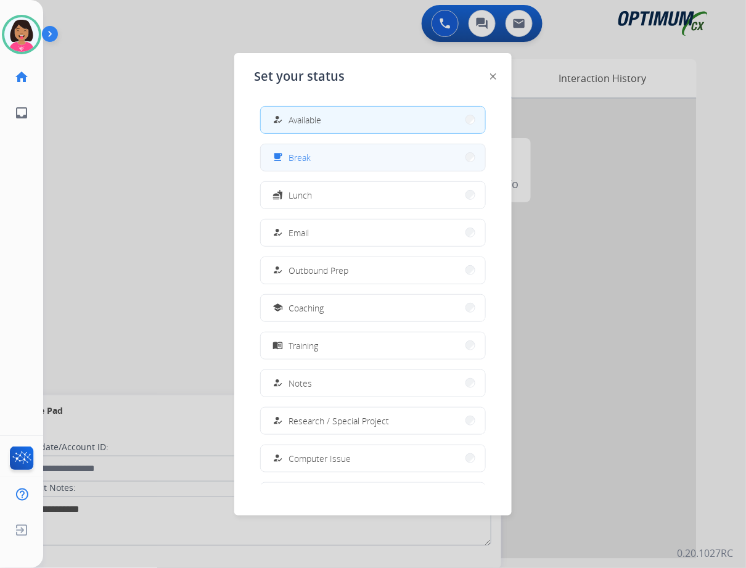
click at [334, 162] on button "free_breakfast Break" at bounding box center [373, 157] width 224 height 27
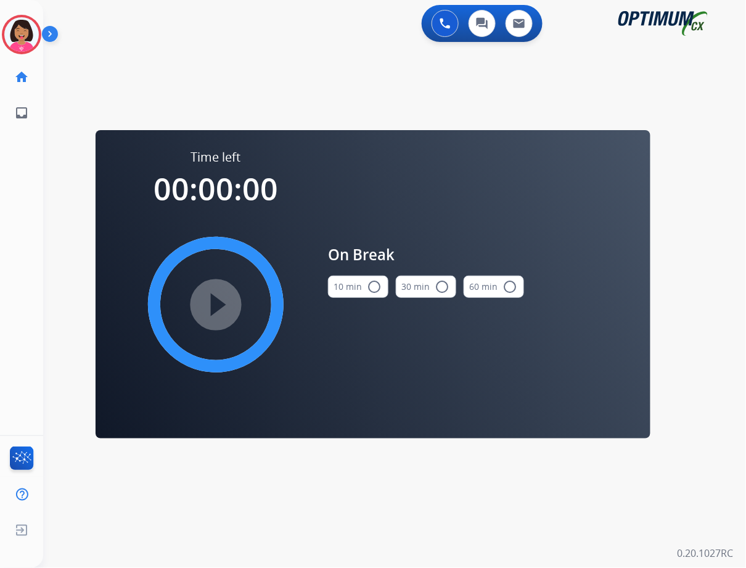
click at [367, 285] on mat-icon "radio_button_unchecked" at bounding box center [374, 286] width 15 height 15
click at [217, 300] on mat-icon "play_circle_filled" at bounding box center [215, 304] width 15 height 15
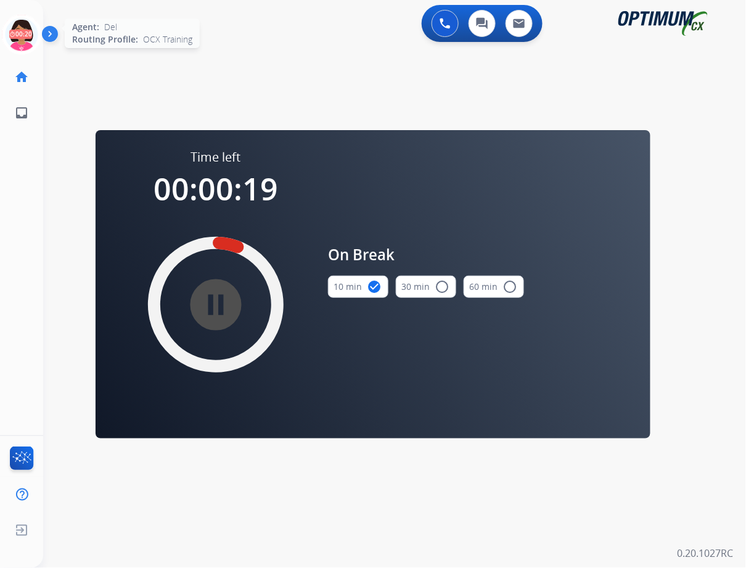
click at [35, 29] on icon at bounding box center [22, 35] width 40 height 40
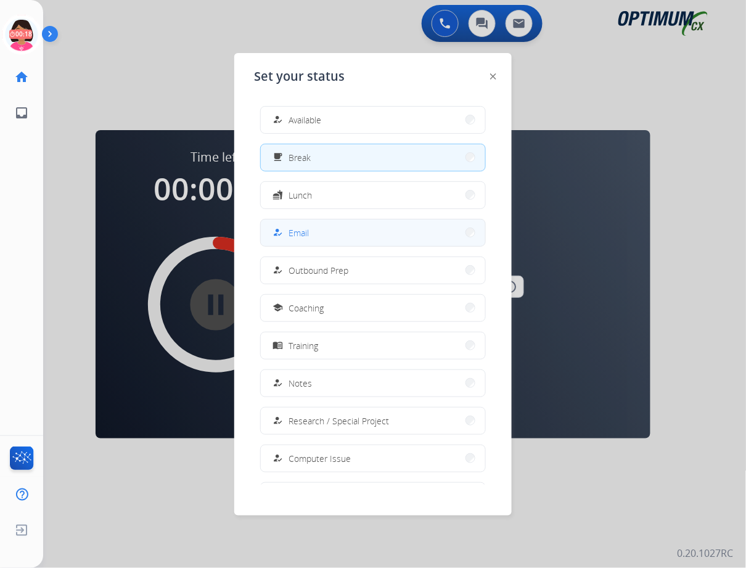
click at [393, 235] on button "how_to_reg Email" at bounding box center [373, 233] width 224 height 27
